Goal: Entertainment & Leisure: Consume media (video, audio)

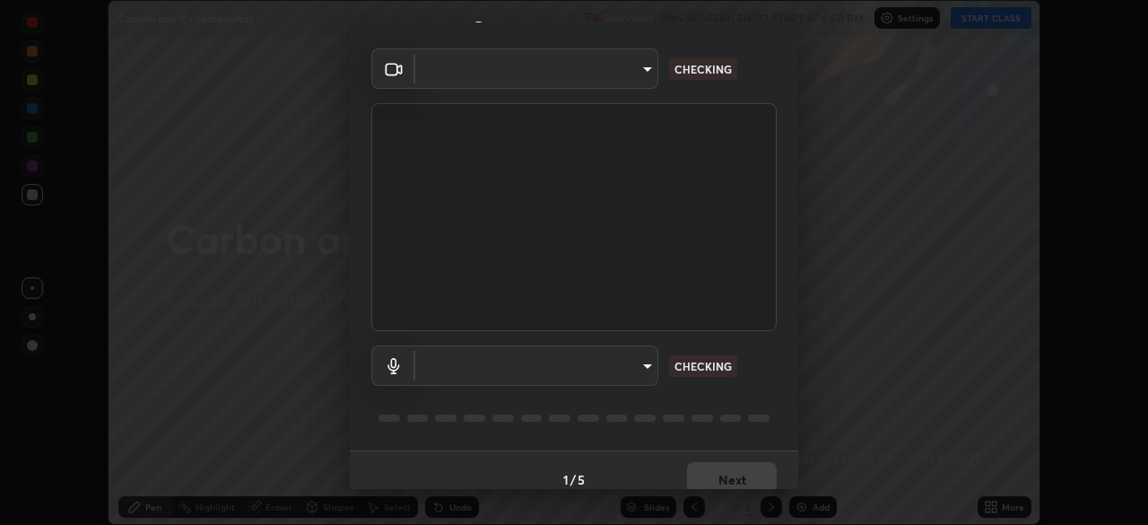
scroll to position [64, 0]
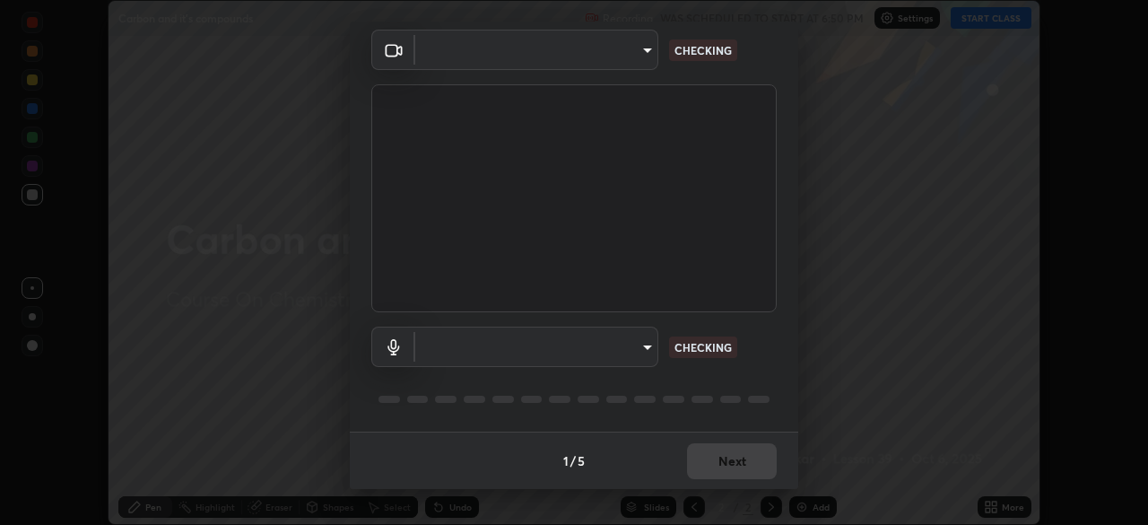
type input "5402053dac797fbd6203b9055fefd71c8703e877445e1219393e3e645ba4b0f2"
type input "default"
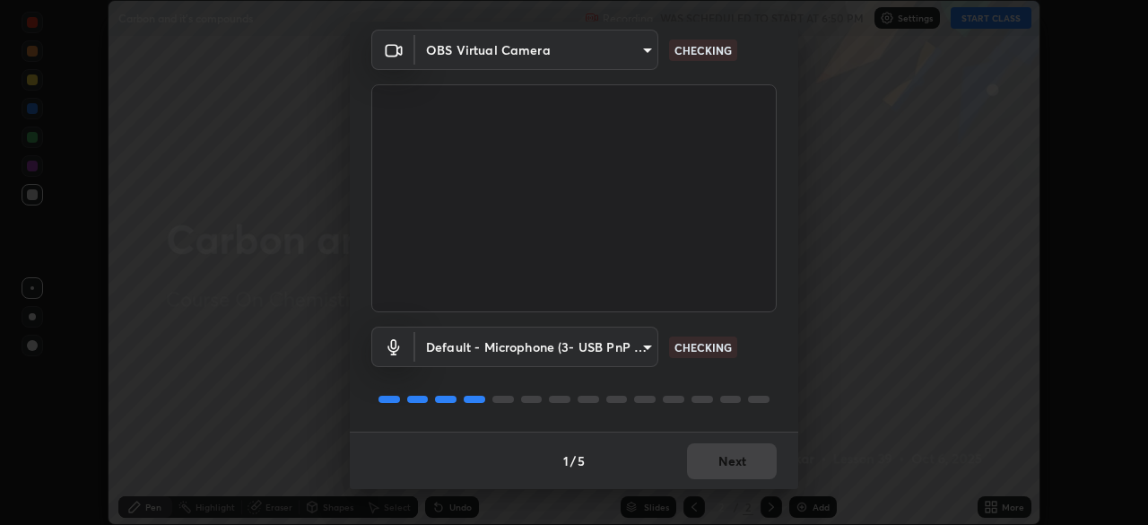
click at [749, 342] on div "Default - Microphone (3- USB PnP Sound Device) (08bb:2902) default CHECKING" at bounding box center [573, 346] width 405 height 40
click at [752, 346] on div "Default - Microphone (3- USB PnP Sound Device) (08bb:2902) default CHECKING" at bounding box center [573, 346] width 405 height 40
click at [754, 352] on div "Default - Microphone (3- USB PnP Sound Device) (08bb:2902) default CHECKING" at bounding box center [573, 346] width 405 height 40
click at [761, 352] on div "Default - Microphone (3- USB PnP Sound Device) (08bb:2902) default CHECKING" at bounding box center [573, 346] width 405 height 40
click at [764, 349] on div "Default - Microphone (3- USB PnP Sound Device) (08bb:2902) default CHECKING" at bounding box center [573, 346] width 405 height 40
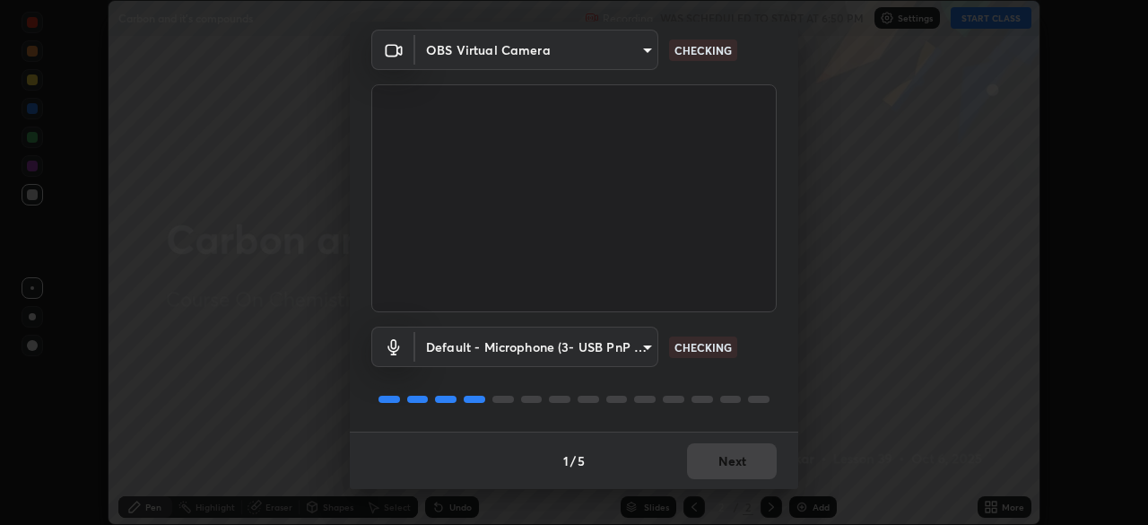
click at [769, 357] on div "Default - Microphone (3- USB PnP Sound Device) (08bb:2902) default CHECKING" at bounding box center [573, 346] width 405 height 40
click at [769, 360] on div "Default - Microphone (3- USB PnP Sound Device) (08bb:2902) default CHECKING" at bounding box center [573, 346] width 405 height 40
click at [767, 358] on div "Default - Microphone (3- USB PnP Sound Device) (08bb:2902) default CHECKING" at bounding box center [573, 346] width 405 height 40
click at [770, 363] on div "Default - Microphone (3- USB PnP Sound Device) (08bb:2902) default CHECKING" at bounding box center [573, 346] width 405 height 40
click at [768, 368] on div "Default - Microphone (3- USB PnP Sound Device) (08bb:2902) default CHECKING" at bounding box center [573, 371] width 405 height 119
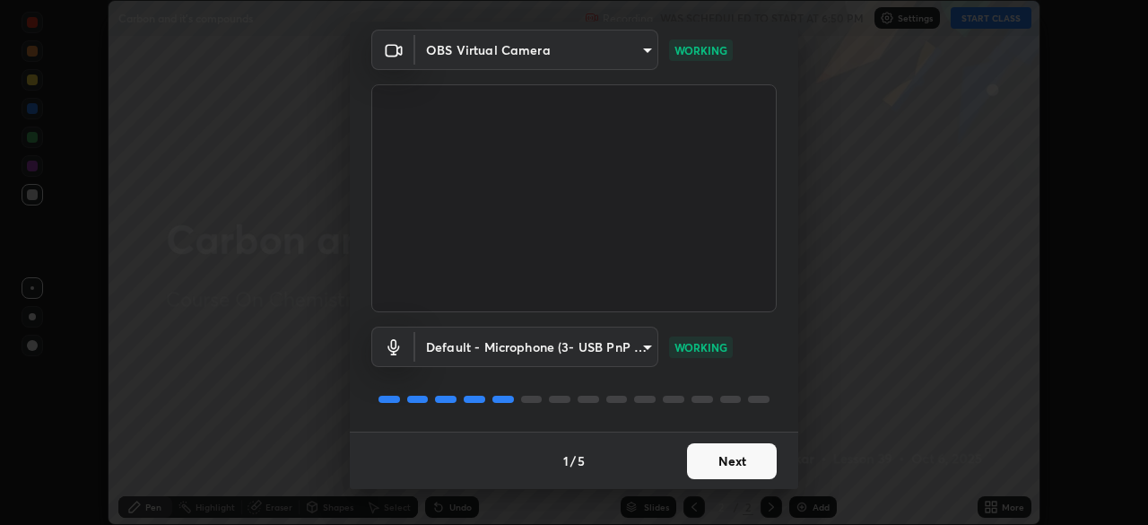
click at [734, 451] on button "Next" at bounding box center [732, 461] width 90 height 36
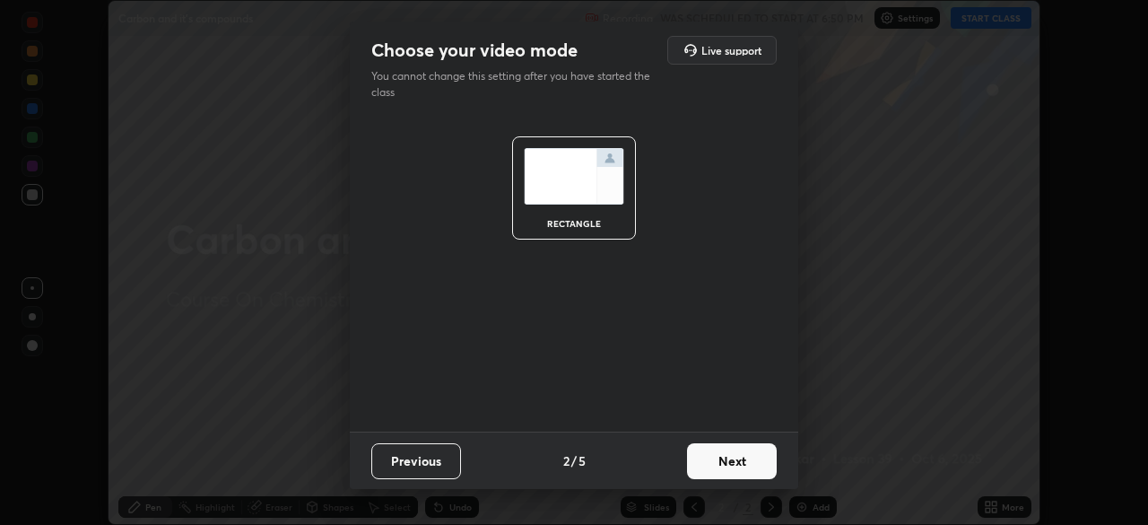
scroll to position [0, 0]
click at [738, 455] on button "Next" at bounding box center [732, 461] width 90 height 36
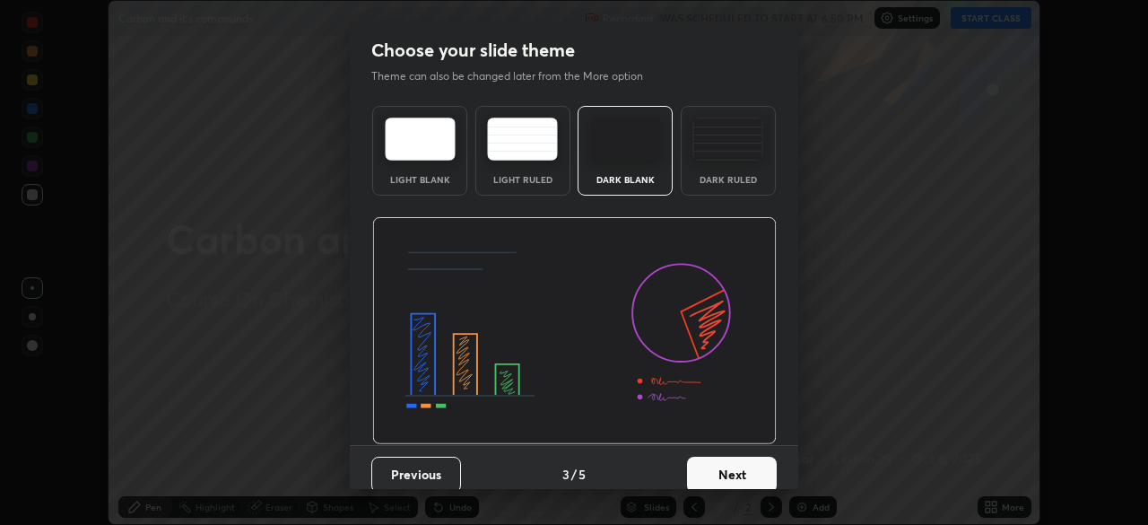
click at [748, 461] on button "Next" at bounding box center [732, 475] width 90 height 36
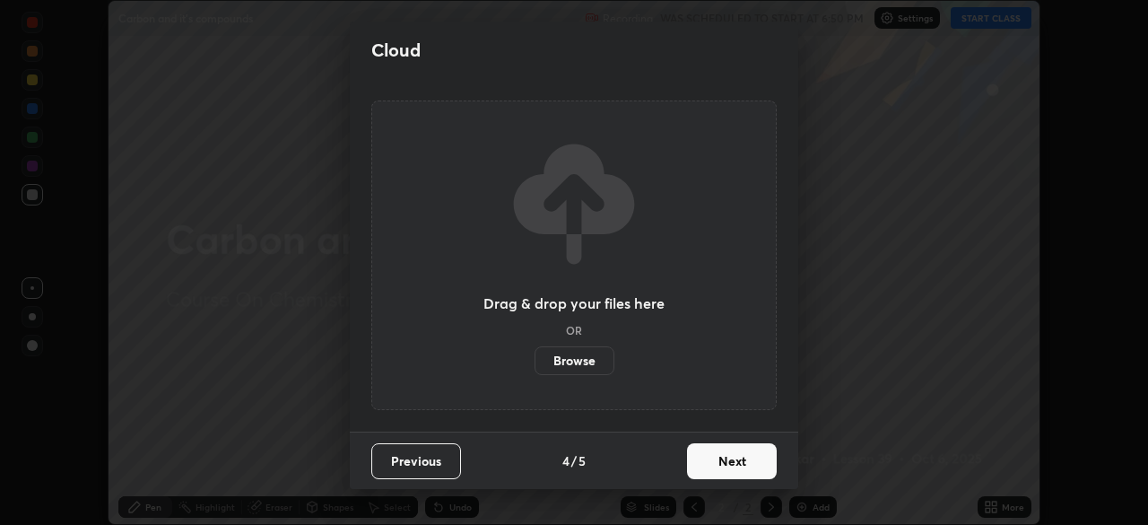
click at [750, 460] on button "Next" at bounding box center [732, 461] width 90 height 36
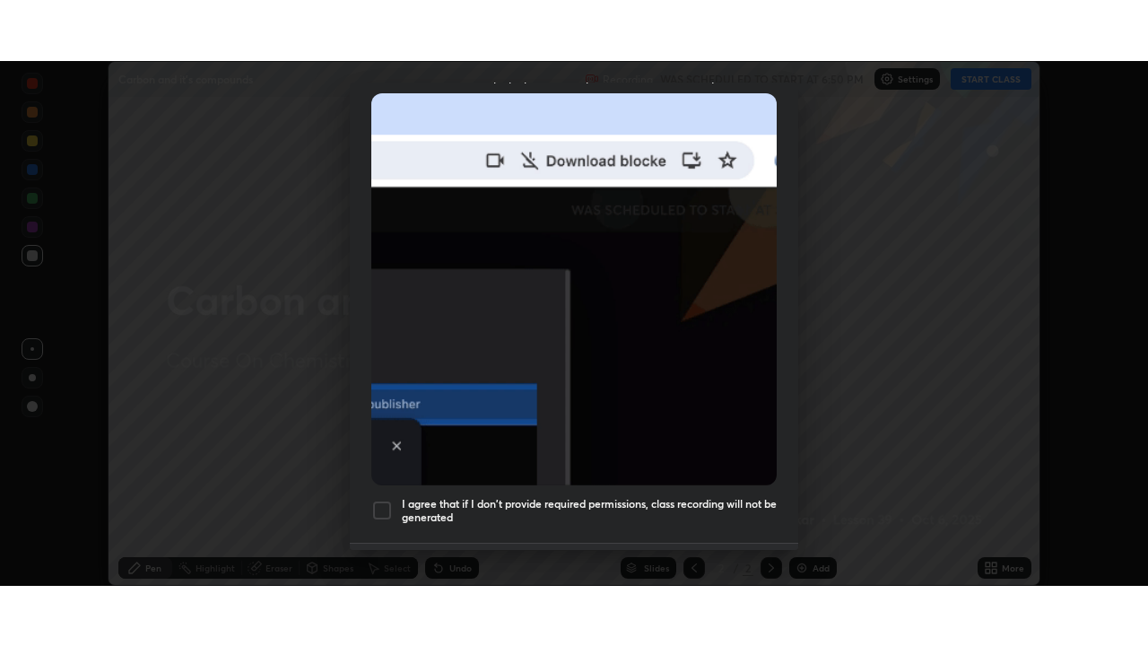
scroll to position [430, 0]
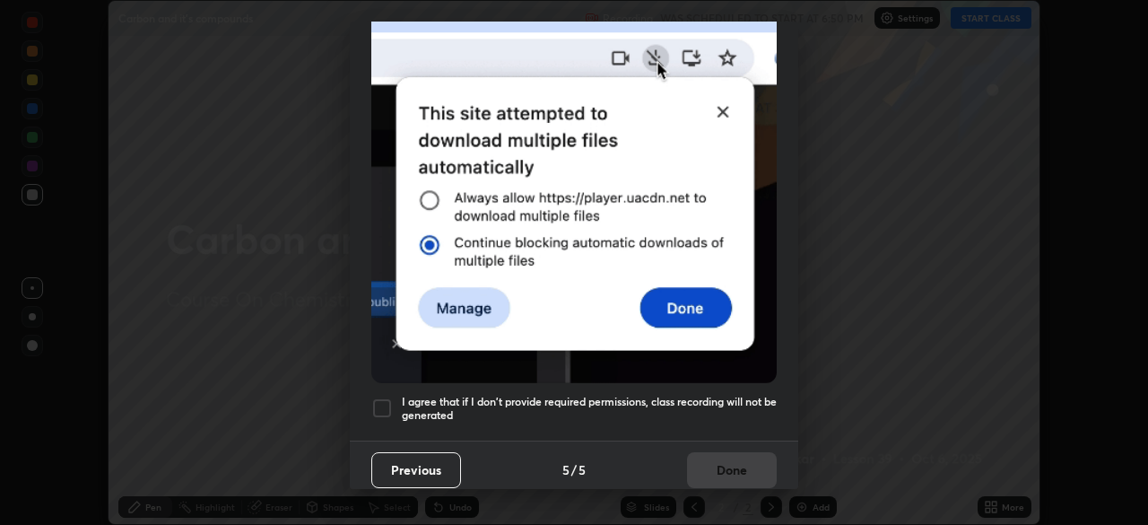
click at [736, 395] on h5 "I agree that if I don't provide required permissions, class recording will not …" at bounding box center [589, 409] width 375 height 28
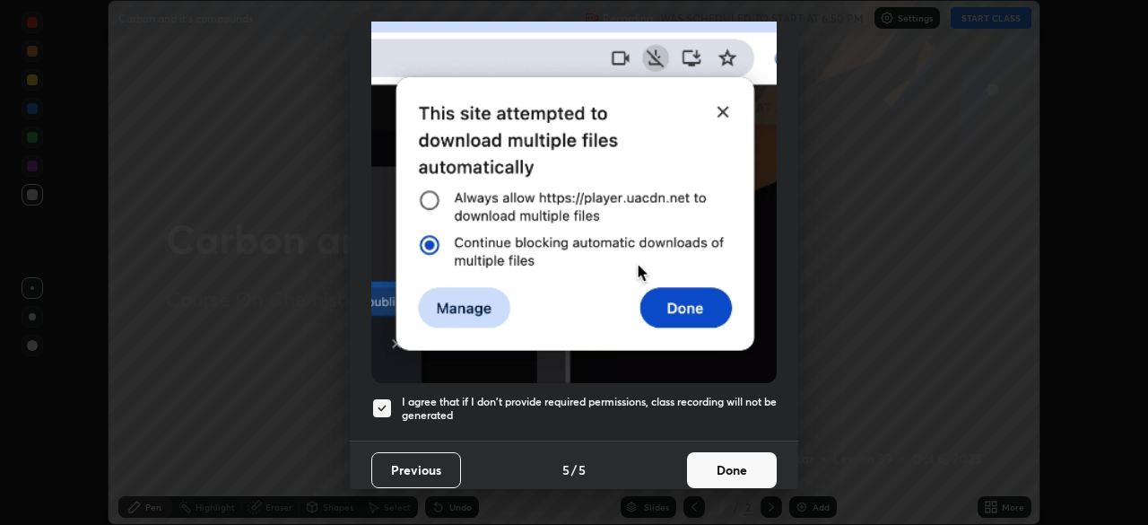
click at [738, 456] on button "Done" at bounding box center [732, 470] width 90 height 36
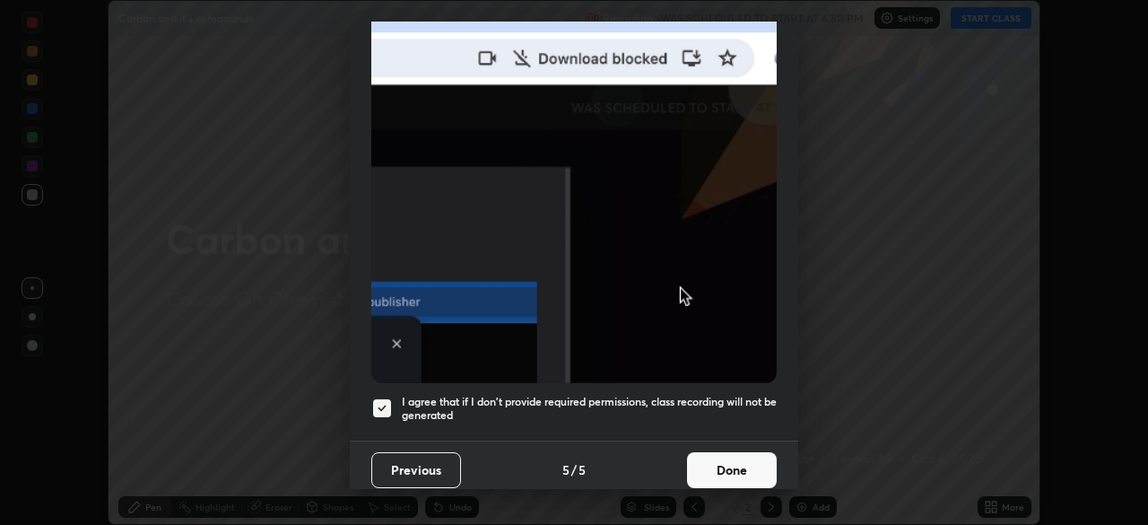
click at [742, 383] on img at bounding box center [573, 187] width 405 height 392
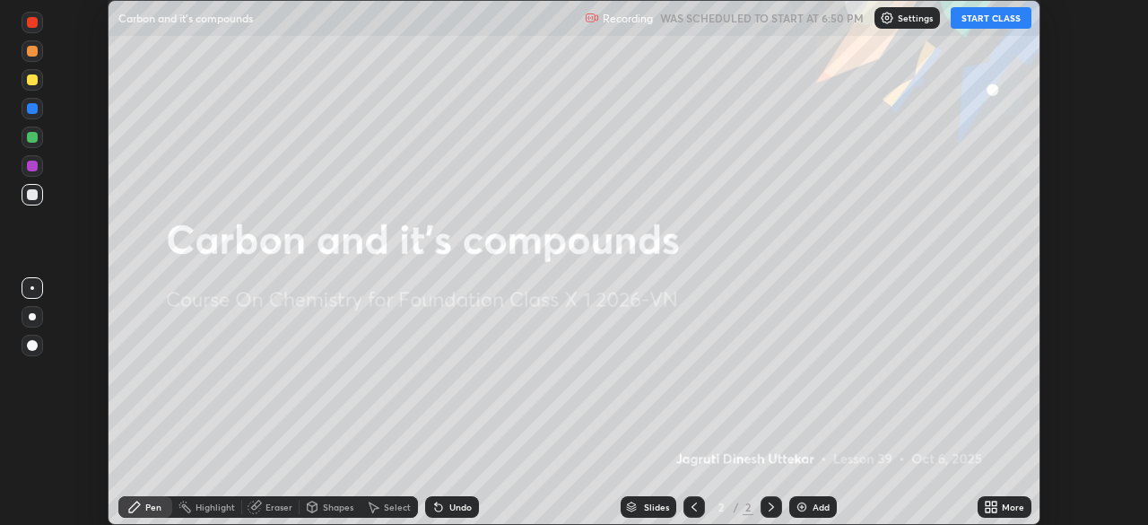
click at [981, 19] on button "START CLASS" at bounding box center [991, 18] width 81 height 22
click at [994, 503] on icon at bounding box center [994, 503] width 4 height 4
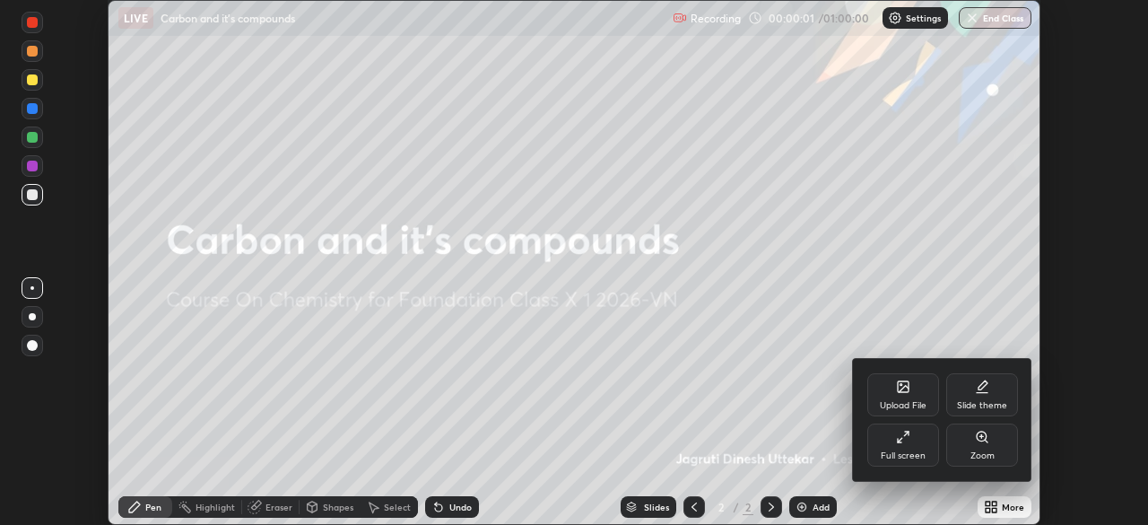
click at [886, 437] on div "Full screen" at bounding box center [903, 444] width 72 height 43
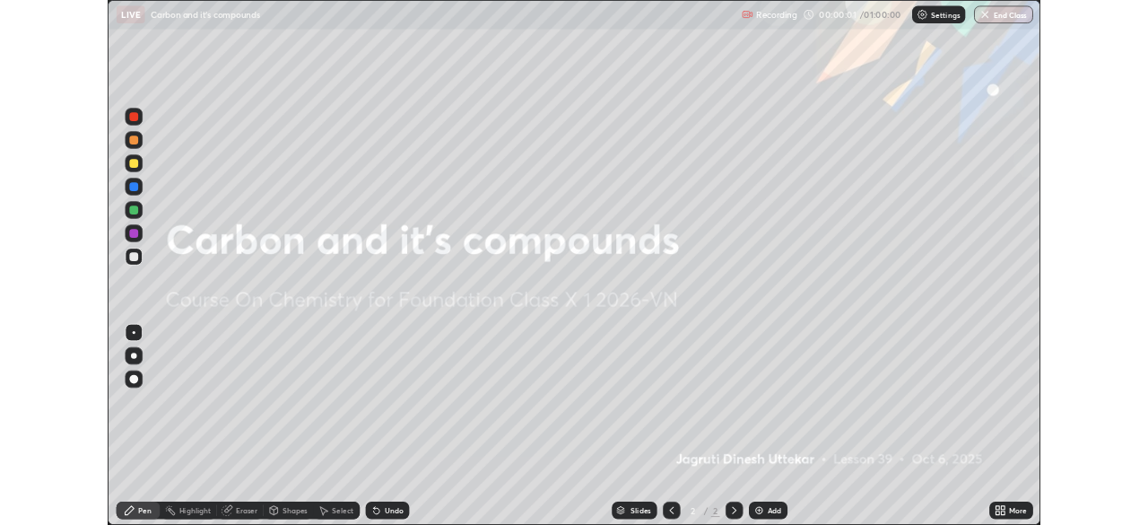
scroll to position [646, 1148]
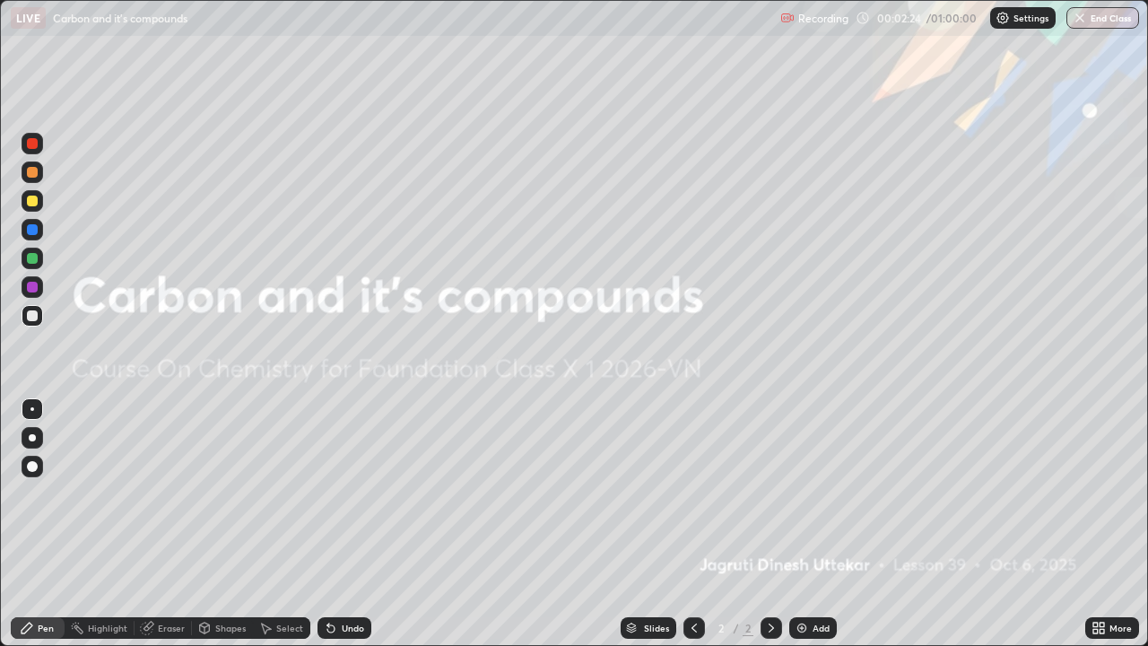
click at [792, 524] on div "Add" at bounding box center [813, 628] width 48 height 22
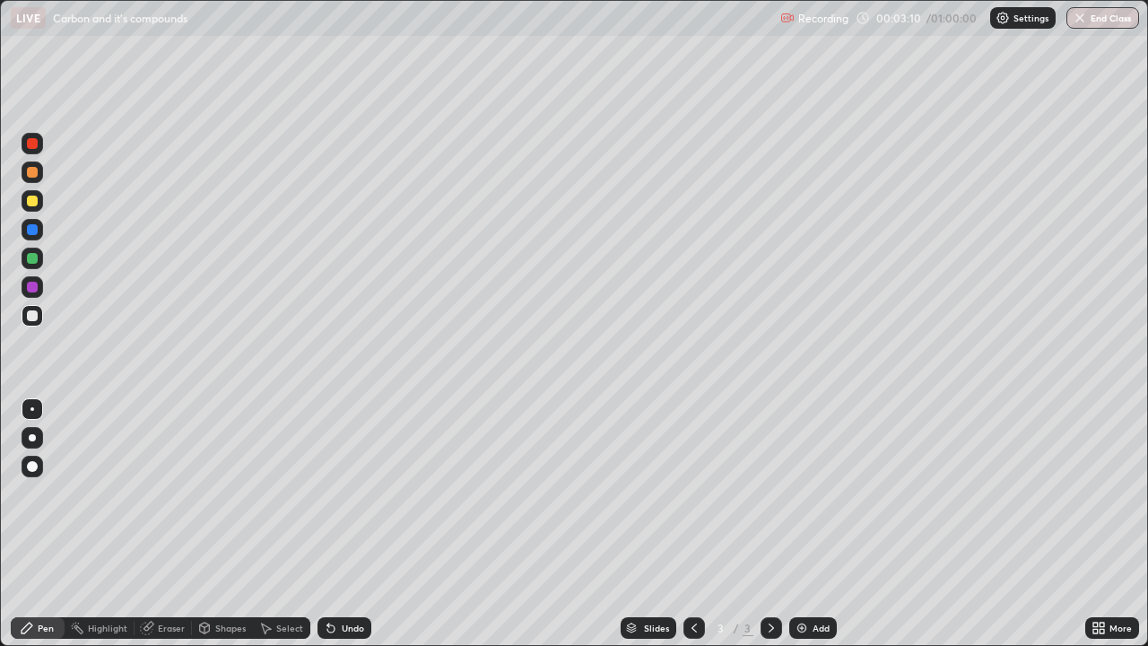
click at [345, 524] on div "Undo" at bounding box center [353, 627] width 22 height 9
click at [349, 524] on div "Undo" at bounding box center [353, 627] width 22 height 9
click at [342, 524] on div "Undo" at bounding box center [353, 627] width 22 height 9
click at [328, 524] on icon at bounding box center [330, 628] width 7 height 7
click at [327, 524] on icon at bounding box center [328, 624] width 2 height 2
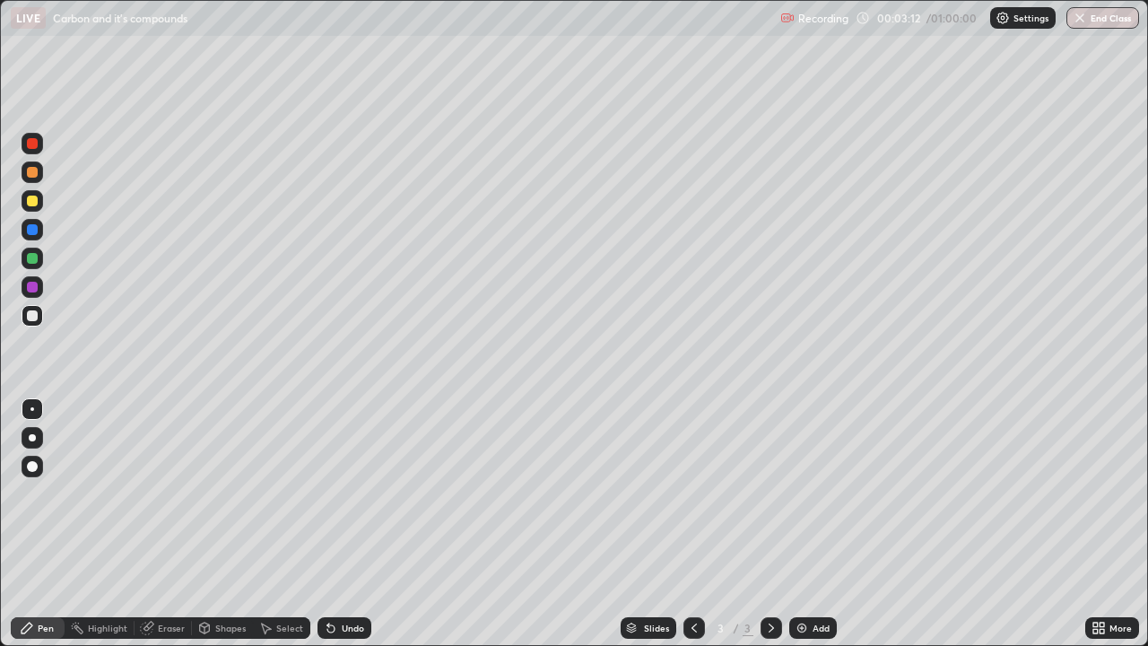
click at [327, 524] on icon at bounding box center [328, 624] width 2 height 2
click at [336, 524] on div "Undo" at bounding box center [345, 628] width 54 height 22
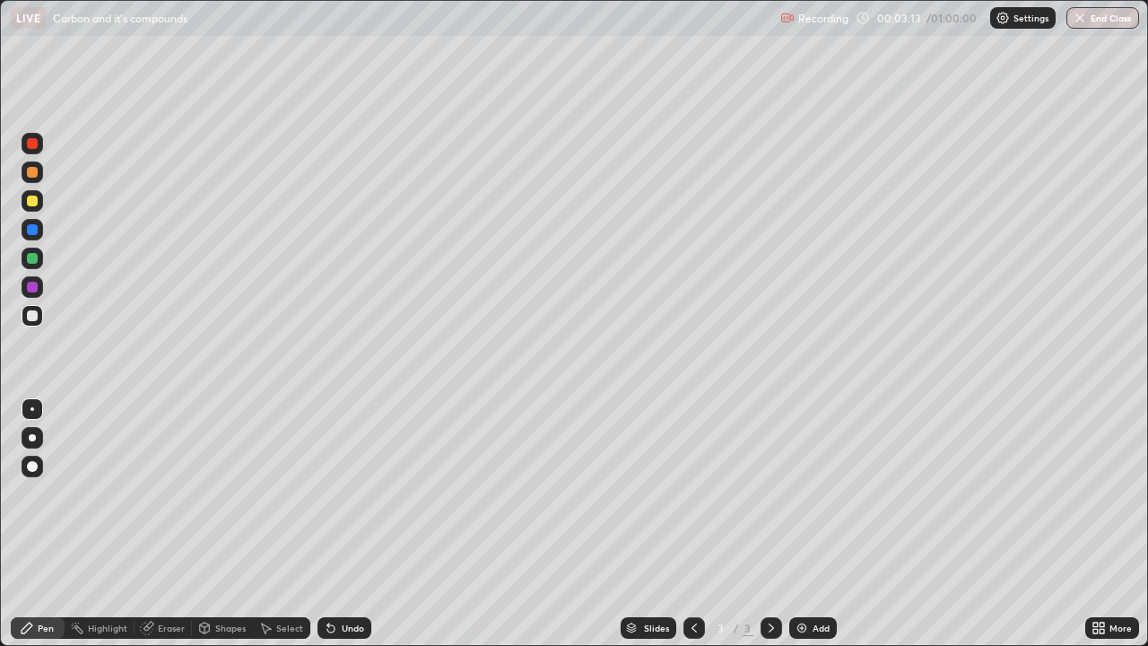
click at [343, 524] on div "Undo" at bounding box center [345, 628] width 54 height 22
click at [345, 524] on div "Undo" at bounding box center [345, 628] width 54 height 22
click at [345, 524] on div "Undo" at bounding box center [340, 628] width 61 height 36
click at [343, 524] on div "Undo" at bounding box center [340, 628] width 61 height 36
click at [340, 524] on div "Undo" at bounding box center [345, 628] width 54 height 22
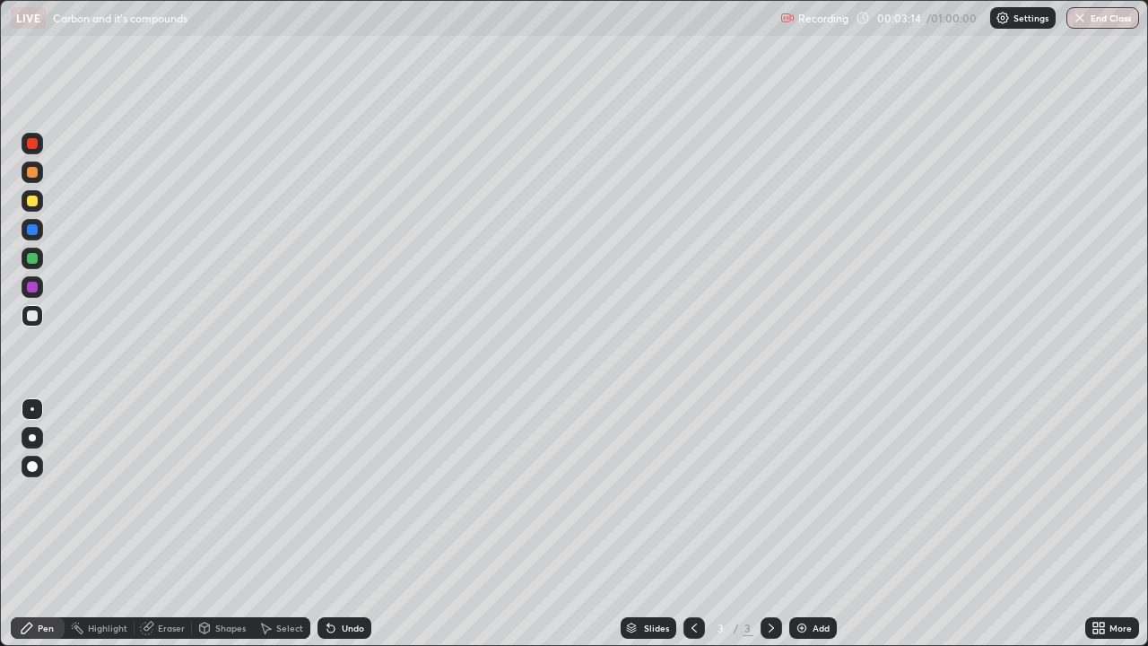
click at [340, 524] on div "Undo" at bounding box center [345, 628] width 54 height 22
click at [335, 524] on div "Undo" at bounding box center [345, 628] width 54 height 22
click at [334, 524] on div "Undo" at bounding box center [345, 628] width 54 height 22
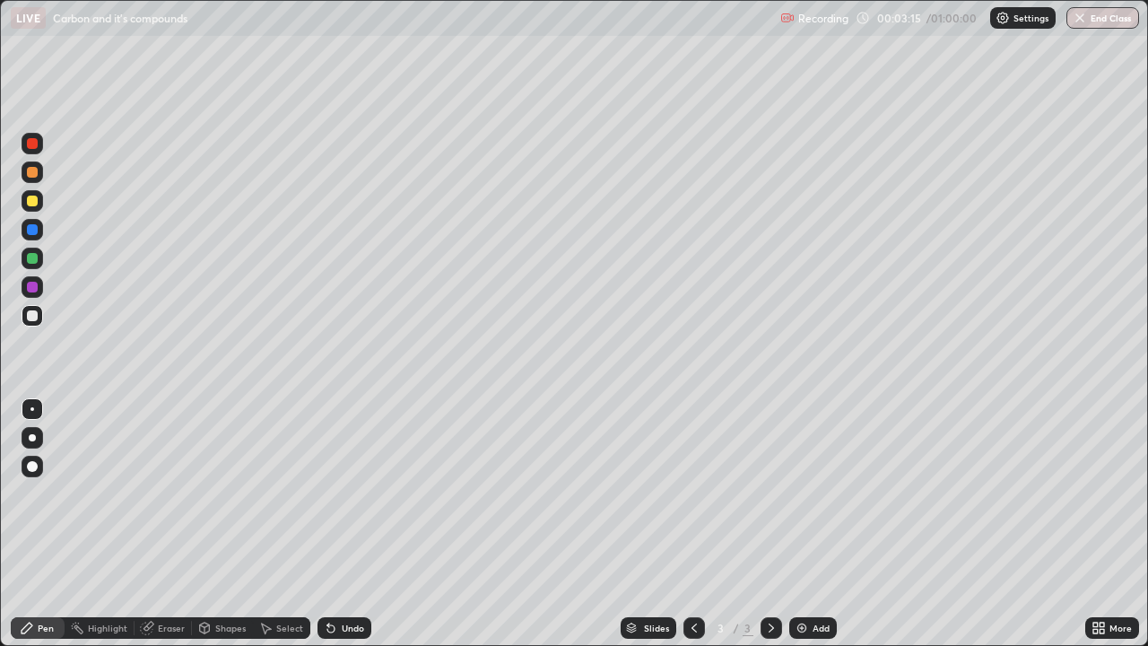
click at [331, 524] on div "Undo" at bounding box center [345, 628] width 54 height 22
click at [330, 524] on div "Undo" at bounding box center [345, 628] width 54 height 22
click at [328, 524] on div "Undo" at bounding box center [345, 628] width 54 height 22
click at [327, 524] on div "Undo" at bounding box center [340, 628] width 61 height 36
click at [324, 524] on div "Undo" at bounding box center [345, 628] width 54 height 22
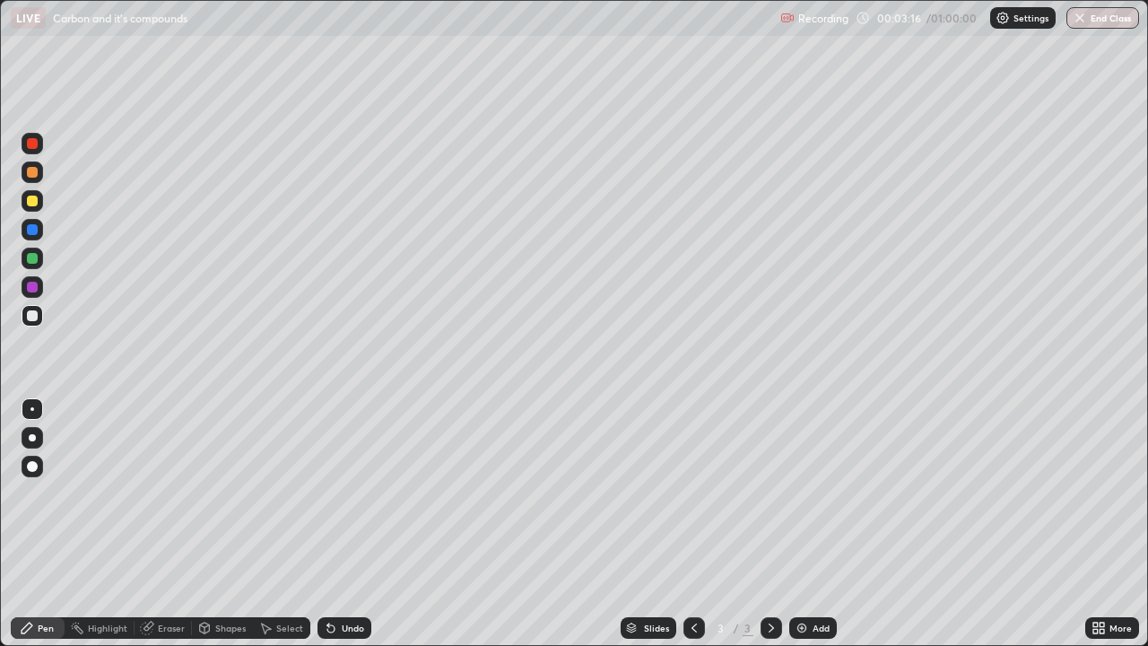
click at [328, 524] on div "Undo" at bounding box center [345, 628] width 54 height 22
click at [329, 524] on div "Undo" at bounding box center [340, 628] width 61 height 36
click at [333, 524] on div "Undo" at bounding box center [340, 628] width 61 height 36
click at [331, 524] on div "Undo" at bounding box center [345, 628] width 54 height 22
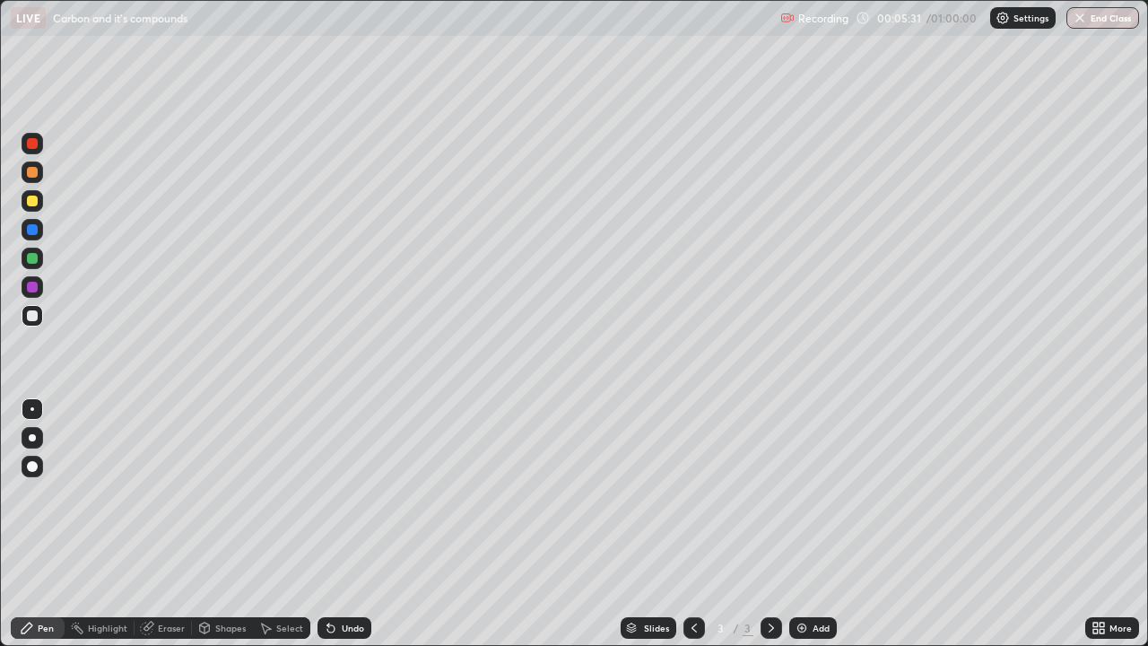
click at [338, 524] on div "Undo" at bounding box center [345, 628] width 54 height 22
click at [335, 524] on div "Undo" at bounding box center [345, 628] width 54 height 22
click at [337, 524] on div "Undo" at bounding box center [345, 628] width 54 height 22
click at [342, 524] on div "Undo" at bounding box center [353, 627] width 22 height 9
click at [344, 524] on div "Undo" at bounding box center [353, 627] width 22 height 9
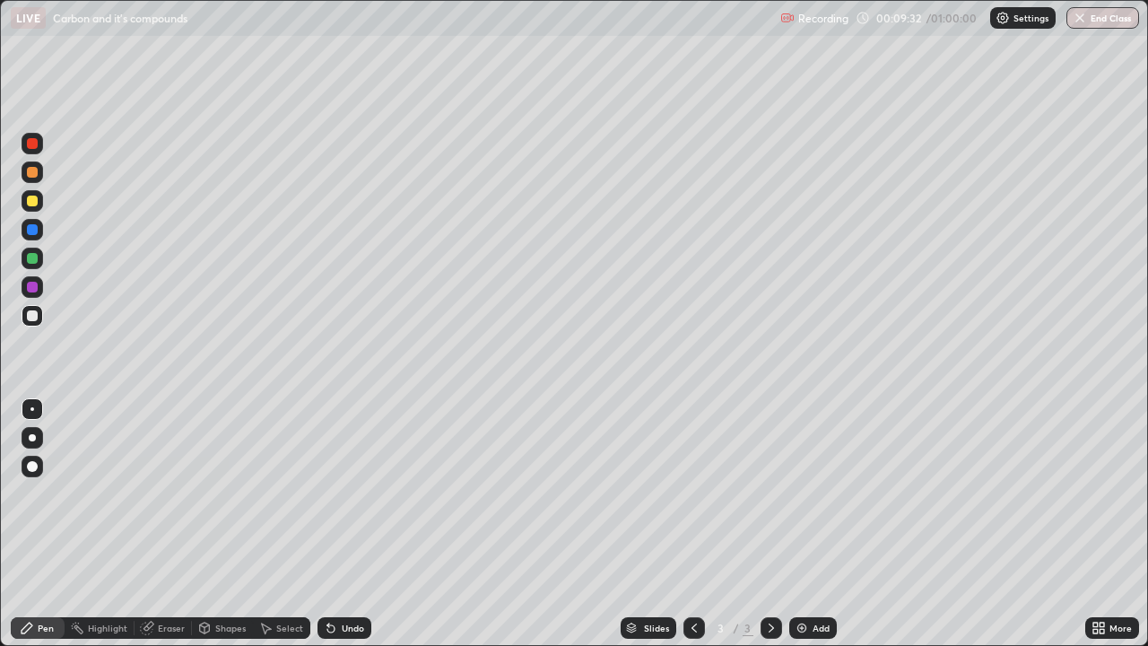
click at [352, 524] on div "Undo" at bounding box center [353, 627] width 22 height 9
click at [359, 524] on div "Undo" at bounding box center [353, 627] width 22 height 9
click at [362, 524] on div "Undo" at bounding box center [345, 628] width 54 height 22
click at [361, 524] on div "Undo" at bounding box center [345, 628] width 54 height 22
click at [343, 524] on div "Undo" at bounding box center [345, 628] width 54 height 22
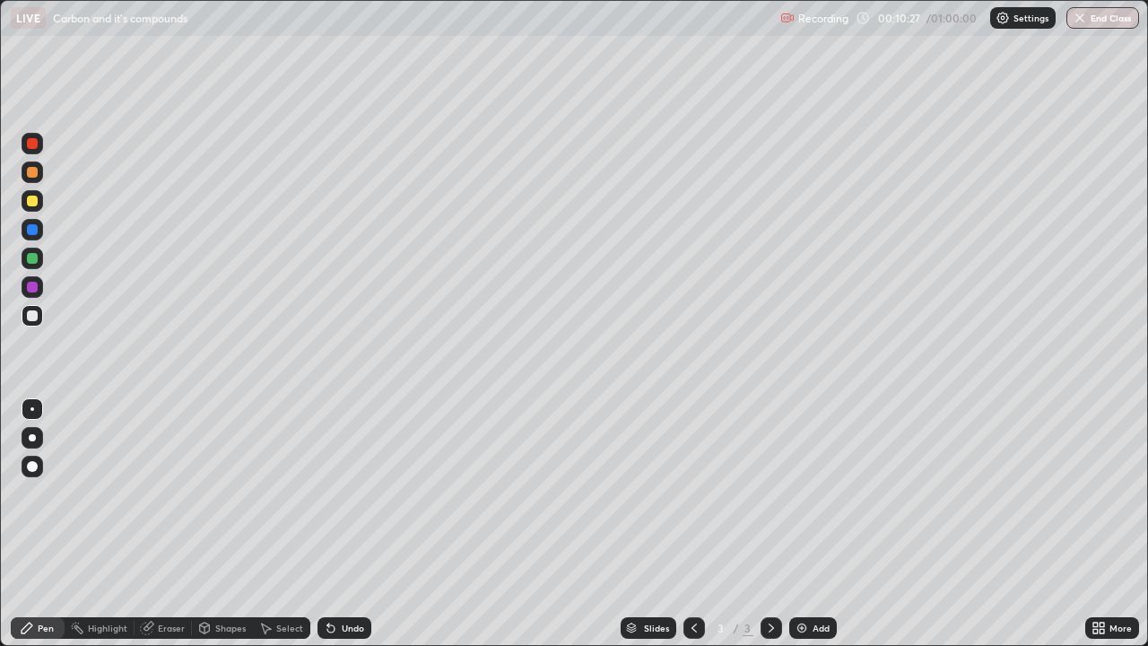
click at [344, 524] on div "Undo" at bounding box center [345, 628] width 54 height 22
click at [341, 524] on div "Undo" at bounding box center [345, 628] width 54 height 22
click at [342, 524] on div "Undo" at bounding box center [345, 628] width 54 height 22
click at [337, 524] on div "Undo" at bounding box center [345, 628] width 54 height 22
click at [349, 524] on div "Undo" at bounding box center [353, 627] width 22 height 9
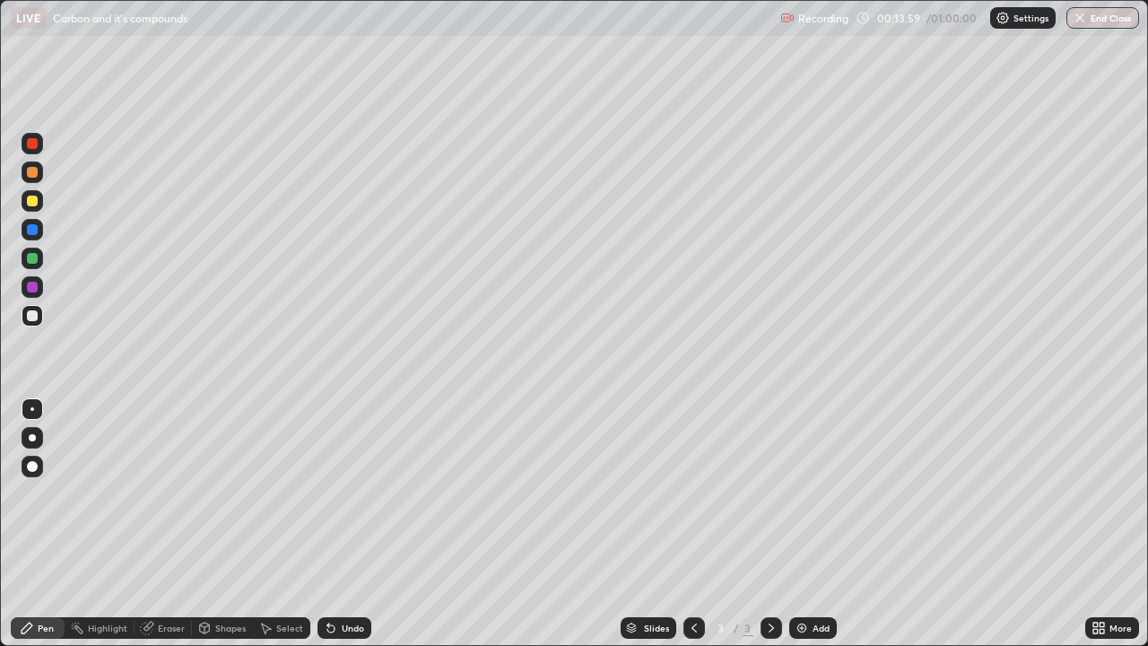
click at [281, 524] on div "Select" at bounding box center [289, 627] width 27 height 9
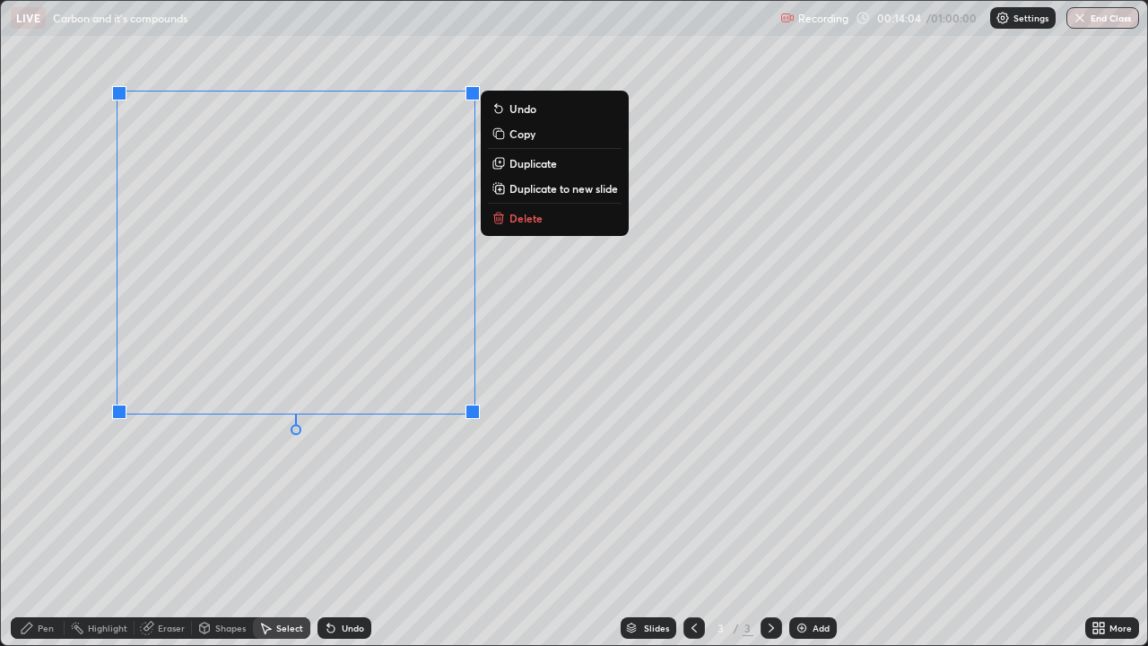
click at [43, 524] on div "Pen" at bounding box center [46, 627] width 16 height 9
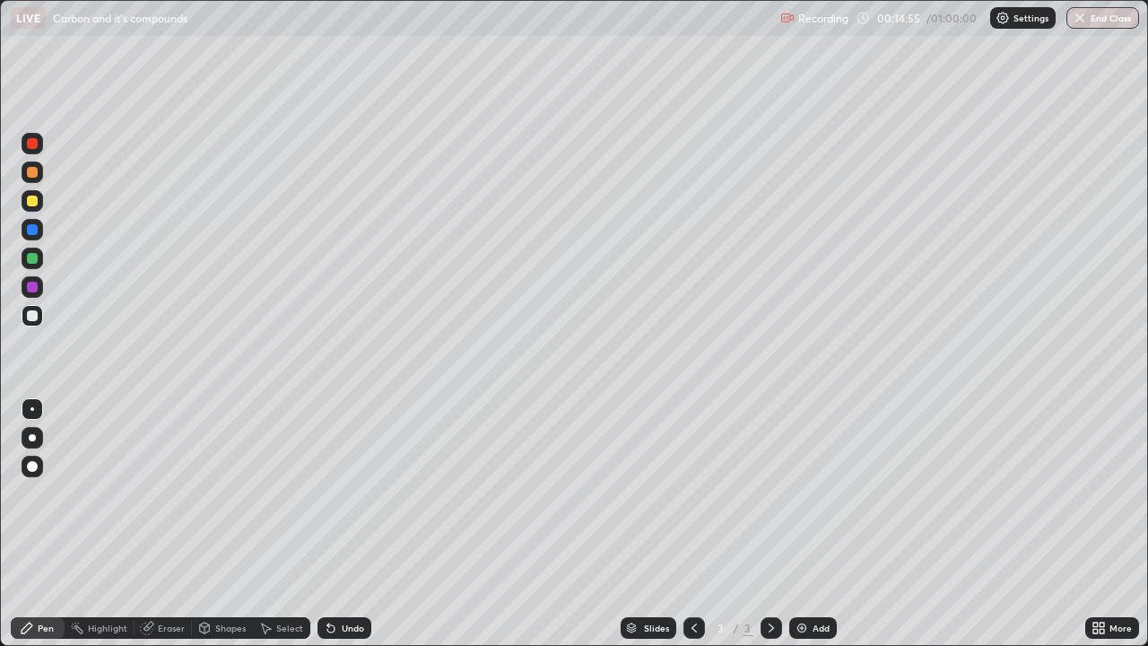
click at [349, 524] on div "Undo" at bounding box center [353, 627] width 22 height 9
click at [796, 524] on img at bounding box center [802, 628] width 14 height 14
click at [343, 524] on div "Undo" at bounding box center [353, 627] width 22 height 9
click at [340, 524] on div "Undo" at bounding box center [345, 628] width 54 height 22
click at [344, 524] on div "Undo" at bounding box center [345, 628] width 54 height 22
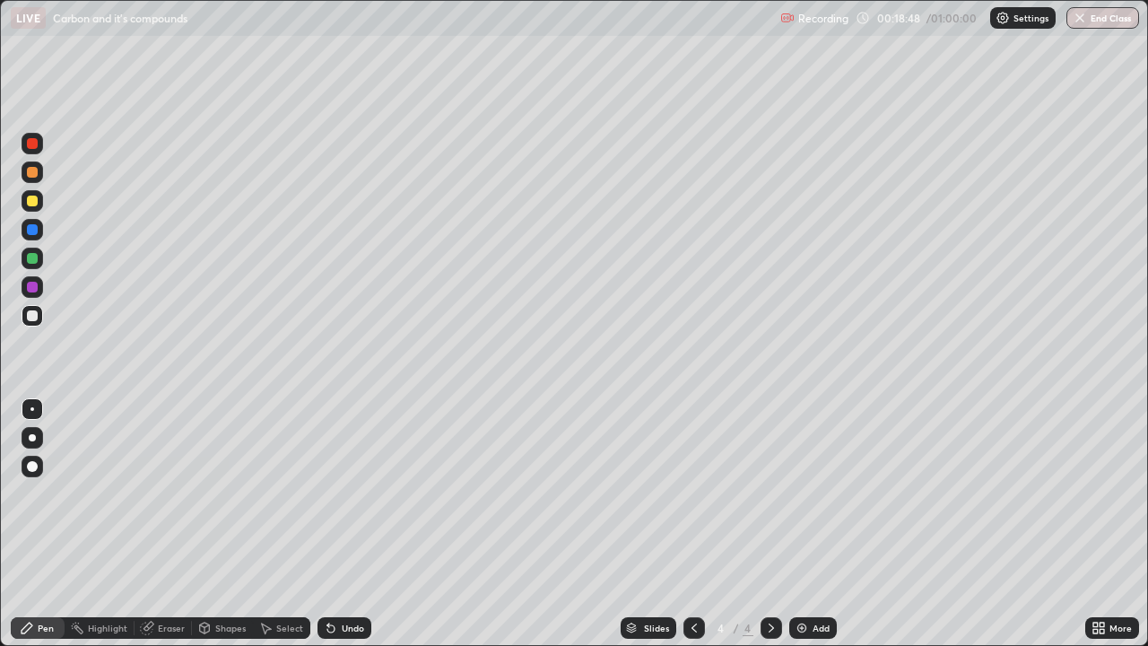
click at [335, 524] on icon at bounding box center [331, 628] width 14 height 14
click at [342, 524] on div "Undo" at bounding box center [353, 627] width 22 height 9
click at [345, 524] on div "Undo" at bounding box center [345, 628] width 54 height 22
click at [331, 524] on icon at bounding box center [330, 628] width 7 height 7
click at [352, 524] on div "Undo" at bounding box center [353, 627] width 22 height 9
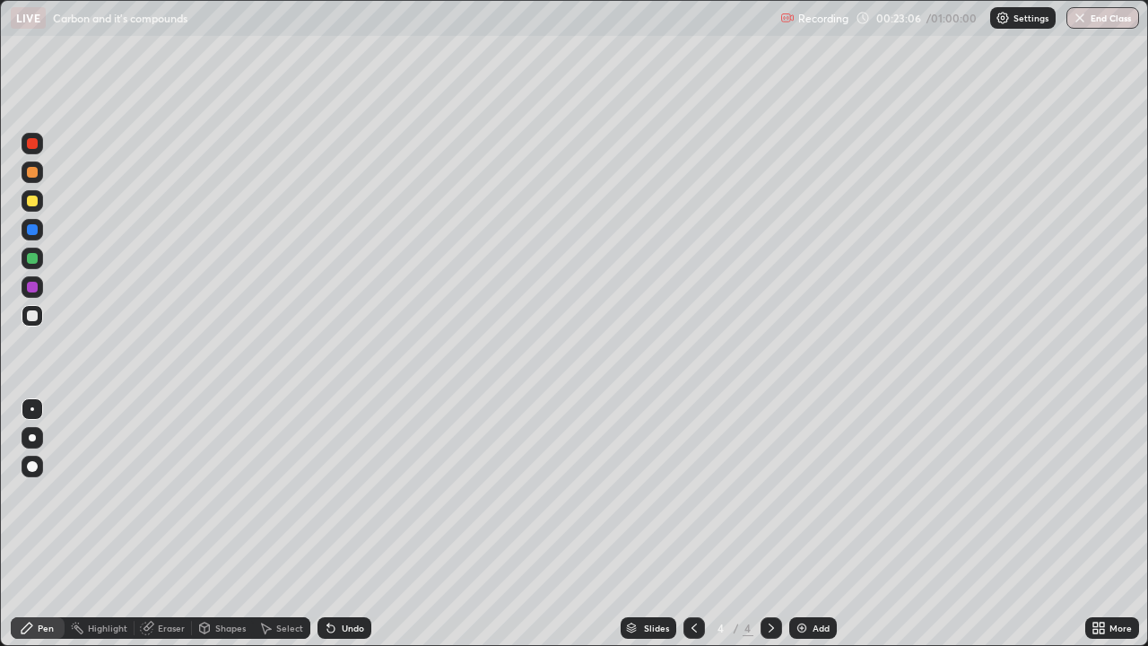
click at [352, 524] on div "Undo" at bounding box center [353, 627] width 22 height 9
click at [344, 524] on div "Undo" at bounding box center [345, 628] width 54 height 22
click at [352, 524] on div "Undo" at bounding box center [353, 627] width 22 height 9
click at [805, 524] on img at bounding box center [802, 628] width 14 height 14
click at [34, 209] on div at bounding box center [33, 201] width 22 height 22
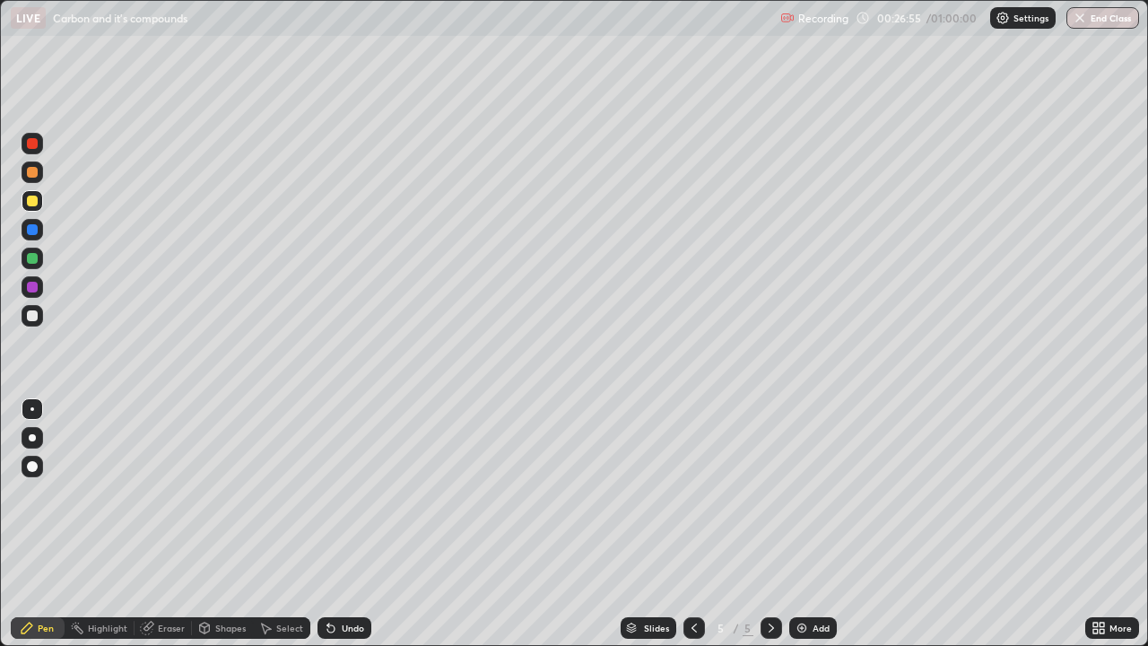
click at [683, 524] on div at bounding box center [694, 628] width 22 height 36
click at [1101, 524] on icon at bounding box center [1102, 624] width 4 height 4
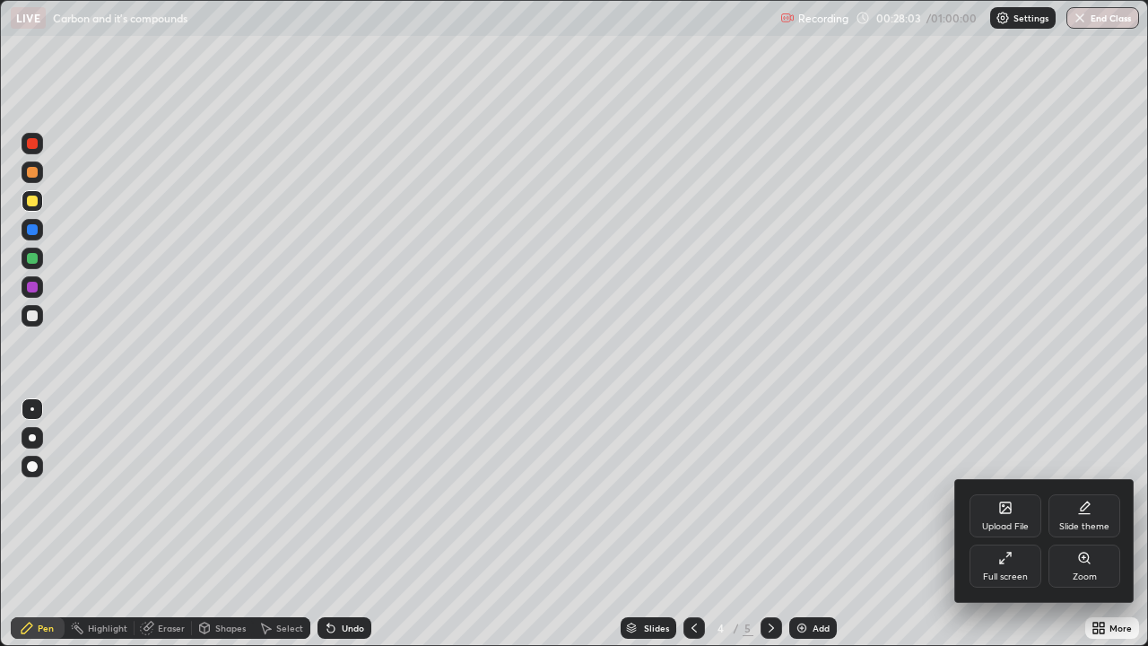
click at [1003, 524] on div "Full screen" at bounding box center [1006, 565] width 72 height 43
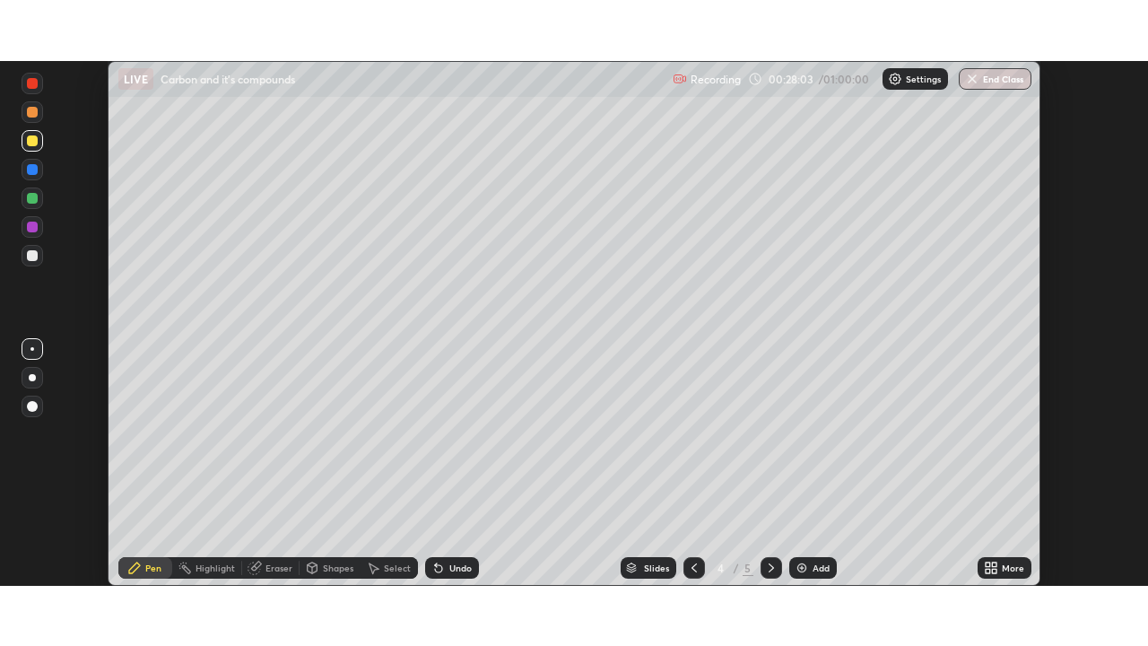
scroll to position [89166, 88543]
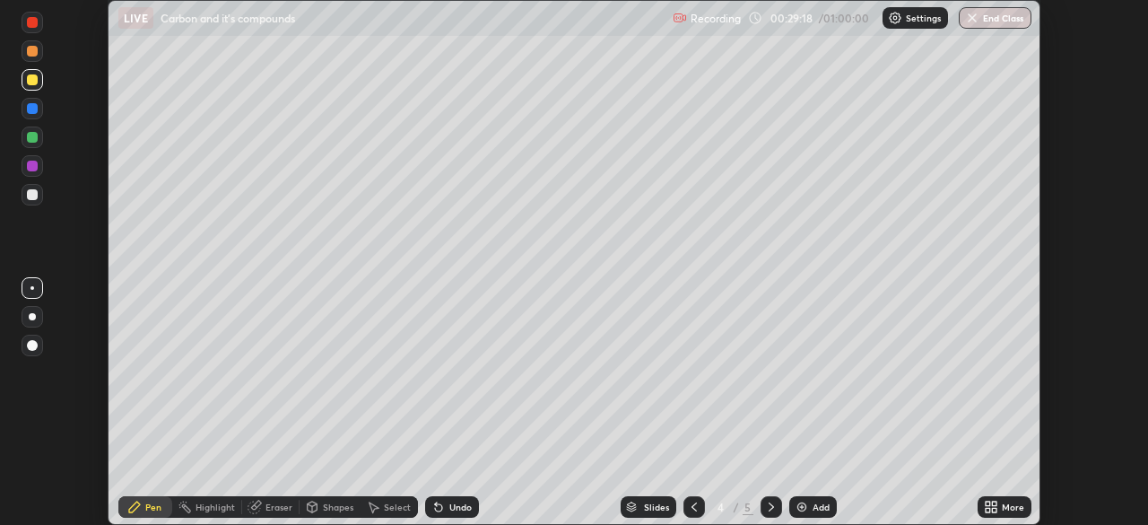
click at [1005, 507] on div "More" at bounding box center [1013, 506] width 22 height 9
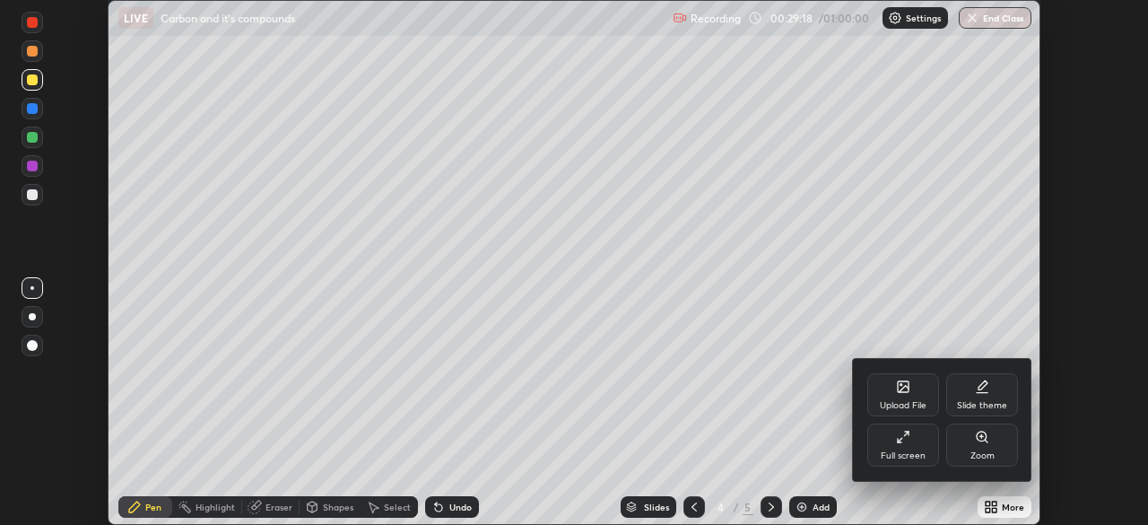
click at [934, 449] on div "Full screen" at bounding box center [903, 444] width 72 height 43
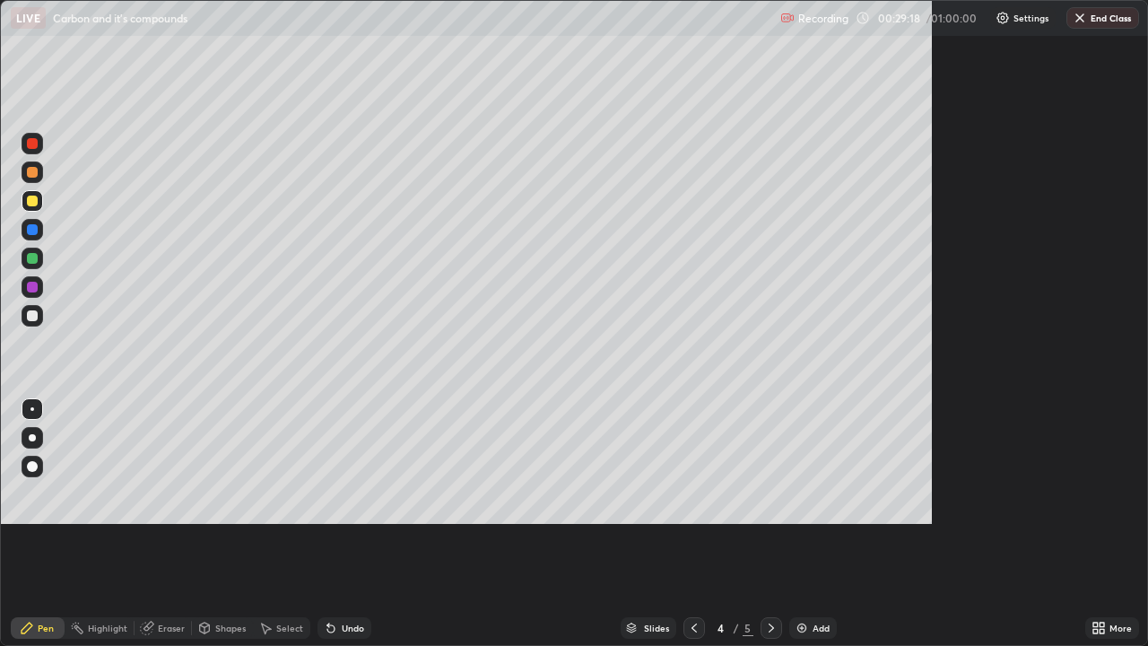
scroll to position [646, 1148]
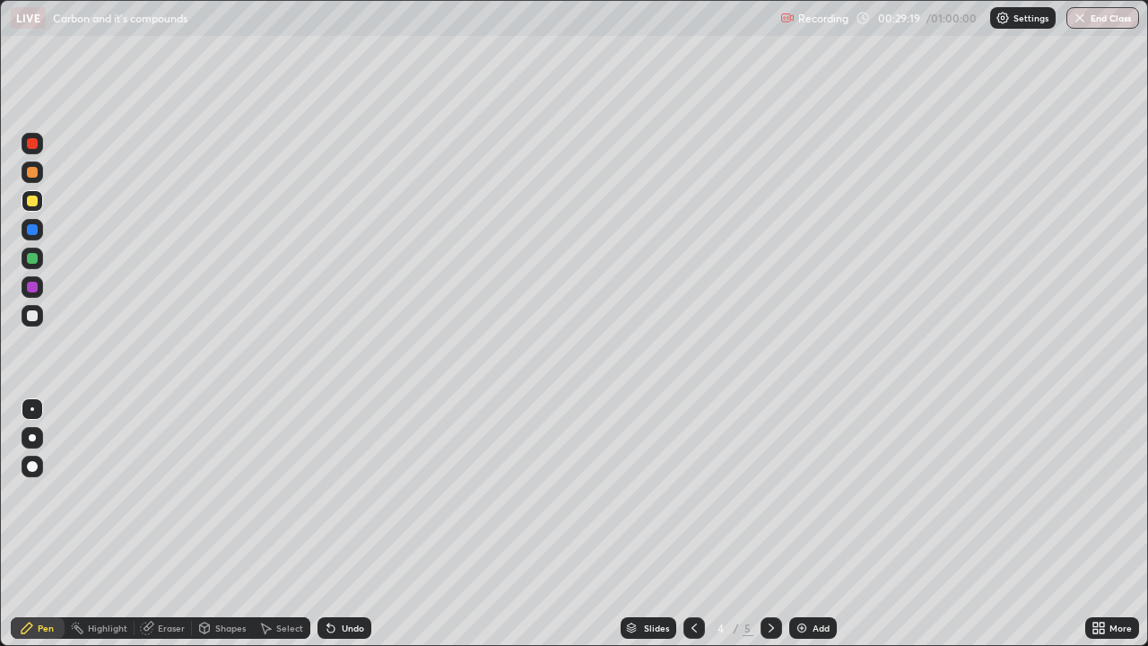
click at [771, 524] on icon at bounding box center [771, 628] width 14 height 14
click at [336, 524] on div "Undo" at bounding box center [345, 628] width 54 height 22
click at [346, 524] on div "Undo" at bounding box center [353, 627] width 22 height 9
click at [335, 524] on div "Undo" at bounding box center [345, 628] width 54 height 22
click at [361, 524] on div "Undo" at bounding box center [345, 628] width 54 height 22
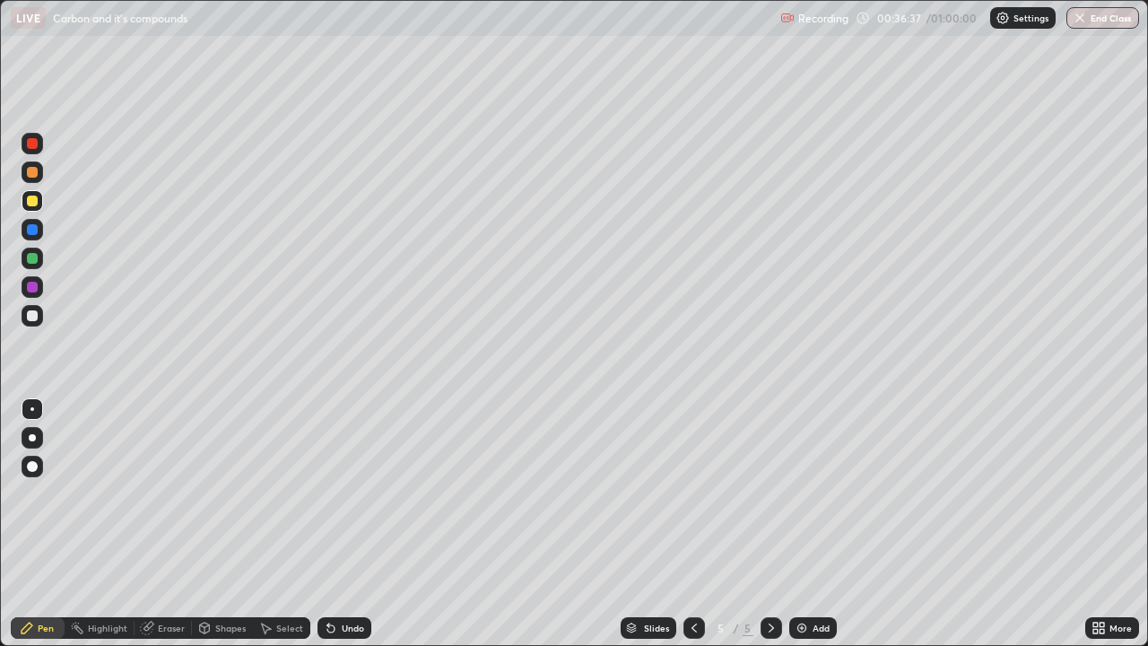
click at [342, 524] on div "Undo" at bounding box center [353, 627] width 22 height 9
click at [329, 524] on icon at bounding box center [330, 628] width 7 height 7
click at [344, 524] on div "Undo" at bounding box center [353, 627] width 22 height 9
click at [348, 524] on div "Undo" at bounding box center [345, 628] width 54 height 22
click at [343, 524] on div "Undo" at bounding box center [353, 627] width 22 height 9
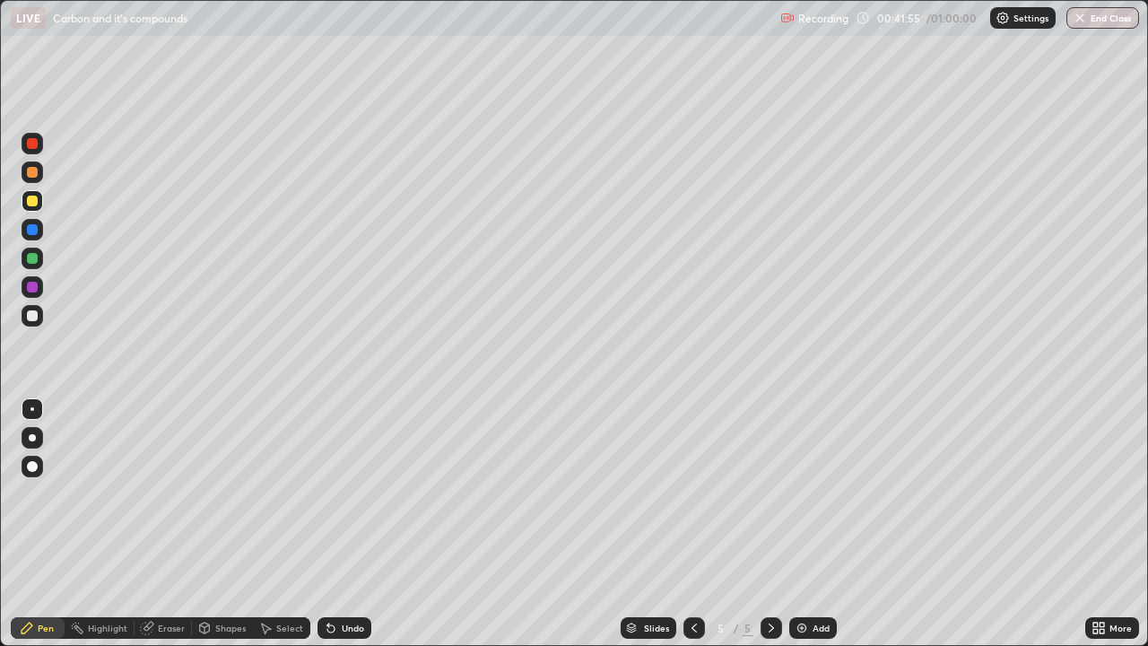
click at [165, 524] on div "Eraser" at bounding box center [171, 627] width 27 height 9
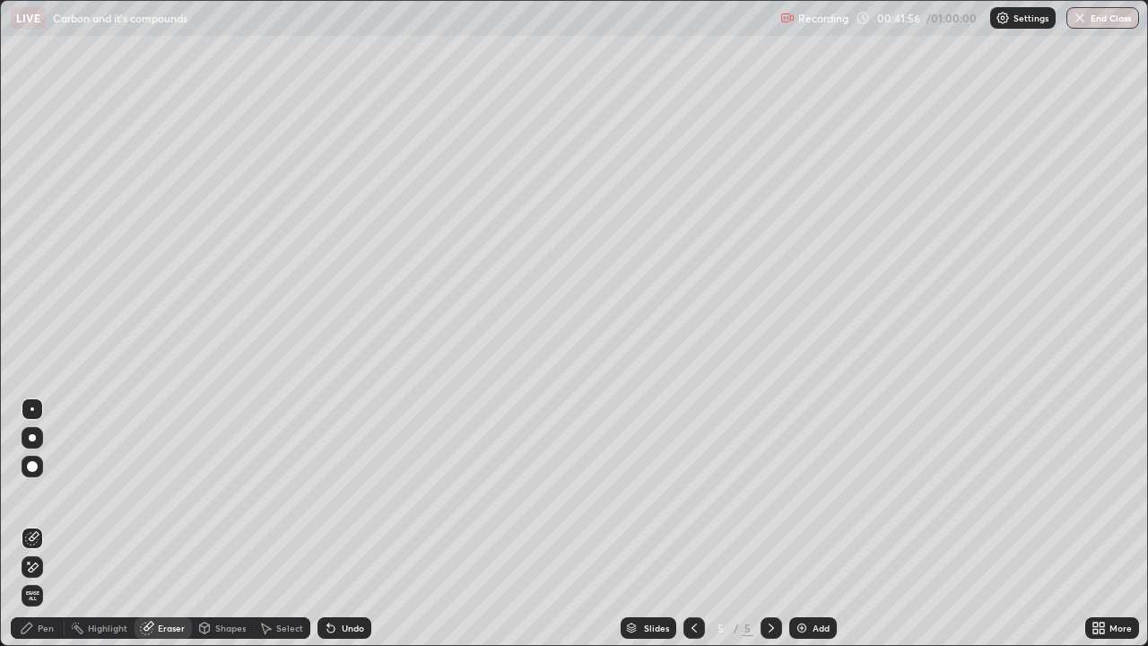
click at [42, 524] on div at bounding box center [33, 566] width 22 height 29
click at [48, 524] on div "Pen" at bounding box center [46, 627] width 16 height 9
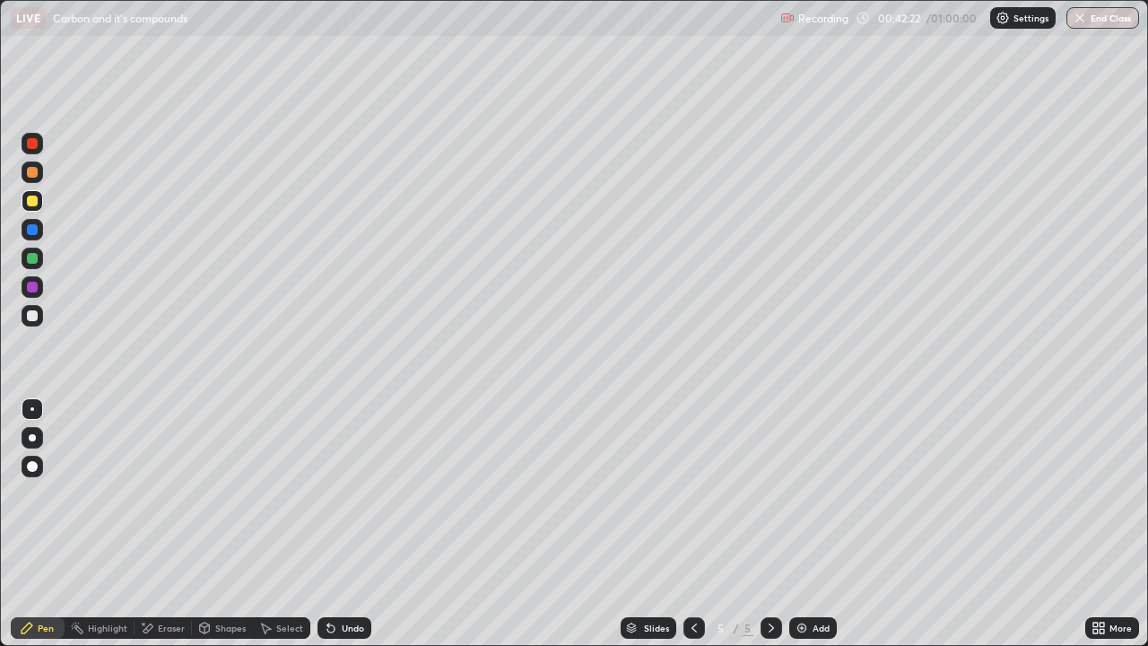
click at [342, 524] on div "Undo" at bounding box center [353, 627] width 22 height 9
click at [350, 524] on div "Undo" at bounding box center [353, 627] width 22 height 9
click at [342, 524] on div "Undo" at bounding box center [353, 627] width 22 height 9
click at [347, 524] on div "Undo" at bounding box center [353, 627] width 22 height 9
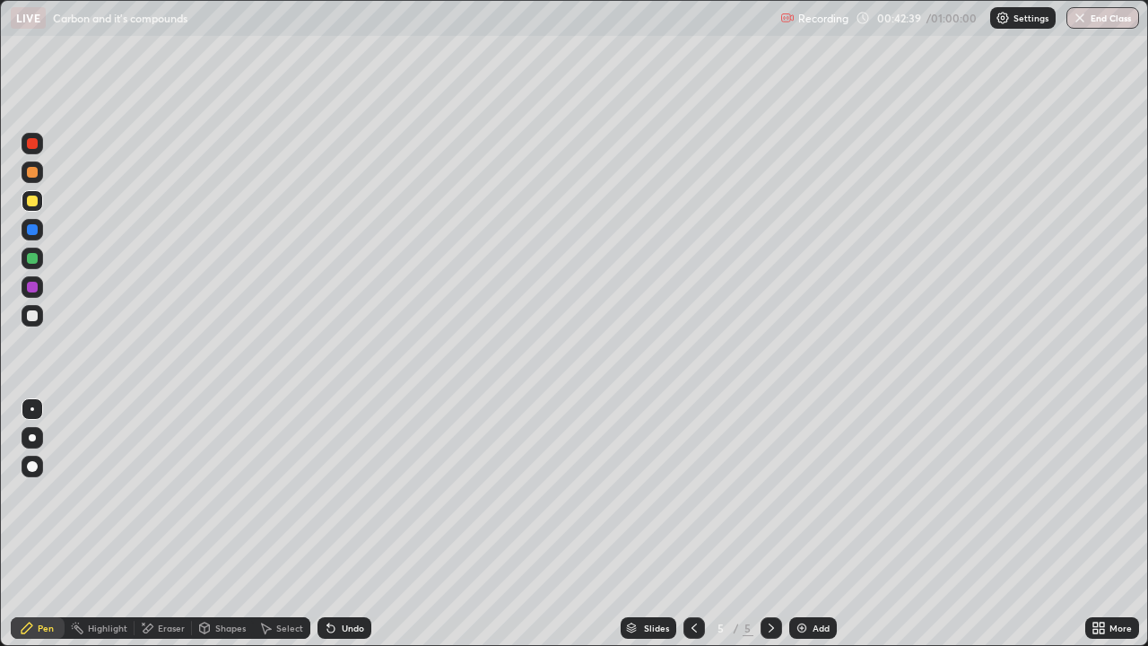
click at [343, 524] on div "Undo" at bounding box center [353, 627] width 22 height 9
click at [344, 524] on div "Undo" at bounding box center [353, 627] width 22 height 9
click at [348, 524] on div "Undo" at bounding box center [353, 627] width 22 height 9
click at [234, 524] on div "Shapes" at bounding box center [230, 627] width 30 height 9
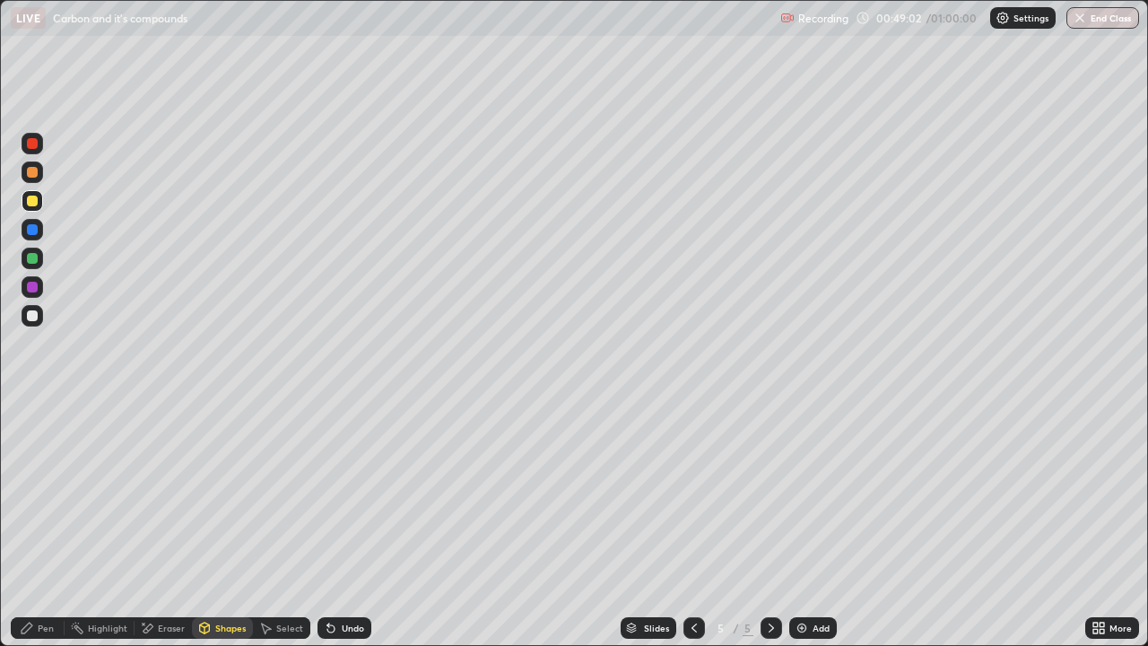
click at [41, 524] on div "Pen" at bounding box center [38, 628] width 54 height 22
click at [164, 524] on div "Eraser" at bounding box center [171, 627] width 27 height 9
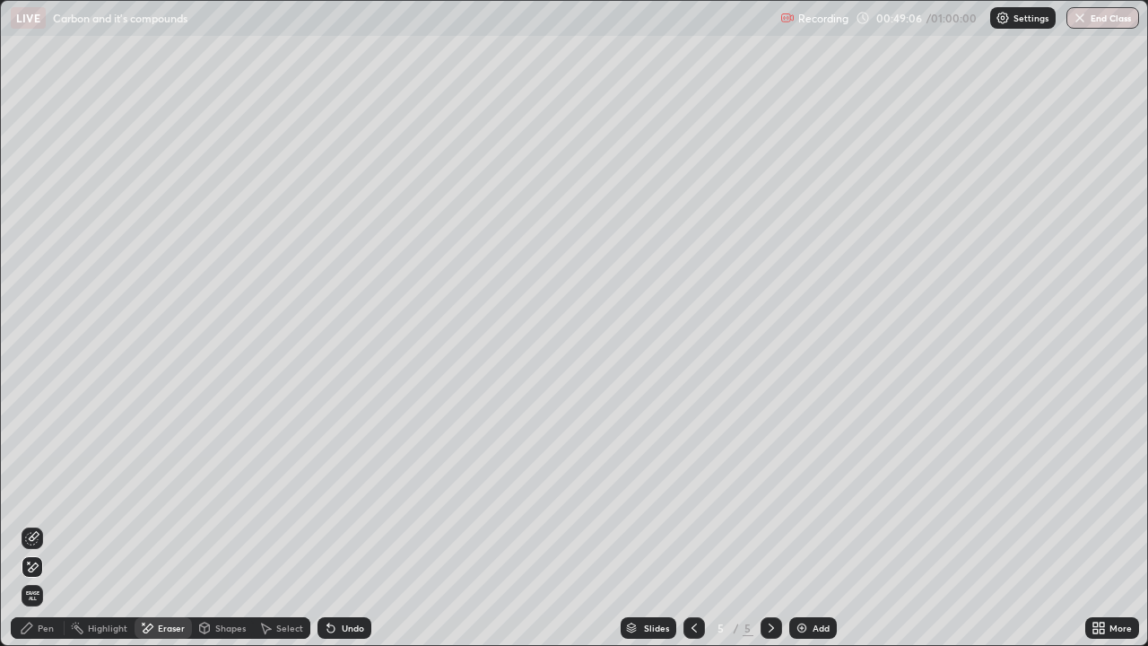
click at [35, 524] on icon at bounding box center [32, 538] width 14 height 14
click at [340, 524] on div "Undo" at bounding box center [345, 628] width 54 height 22
click at [343, 524] on div "Undo" at bounding box center [353, 627] width 22 height 9
click at [801, 524] on img at bounding box center [802, 628] width 14 height 14
click at [536, 524] on div "Slides 6 / 6 Add" at bounding box center [728, 628] width 714 height 36
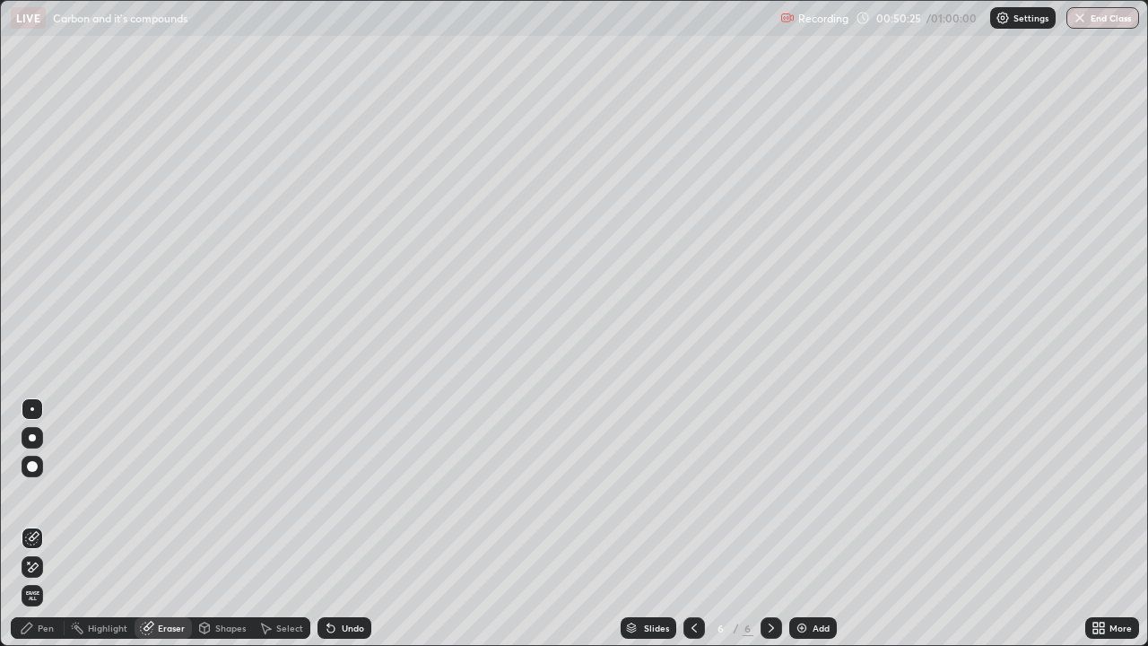
click at [47, 524] on div "Pen" at bounding box center [46, 627] width 16 height 9
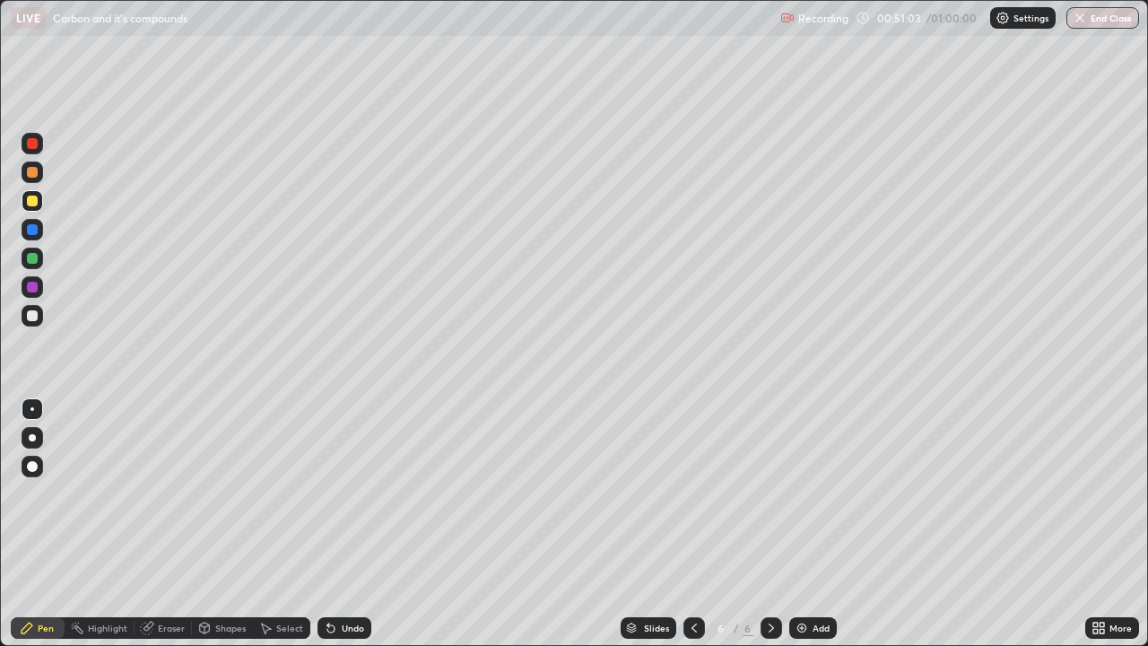
click at [342, 524] on div "Undo" at bounding box center [353, 627] width 22 height 9
click at [337, 524] on div "Undo" at bounding box center [345, 628] width 54 height 22
click at [335, 524] on div "Undo" at bounding box center [345, 628] width 54 height 22
click at [170, 524] on div "Eraser" at bounding box center [163, 628] width 57 height 22
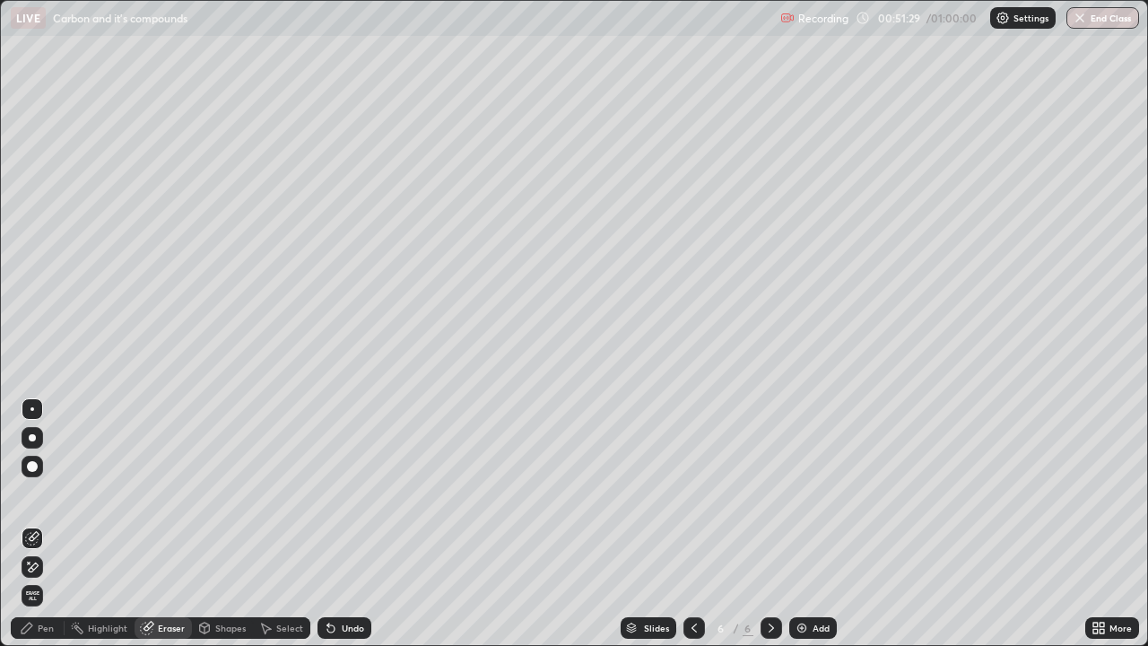
click at [35, 524] on icon at bounding box center [32, 567] width 14 height 15
click at [33, 524] on icon at bounding box center [32, 538] width 14 height 14
click at [37, 524] on div "Pen" at bounding box center [38, 628] width 54 height 22
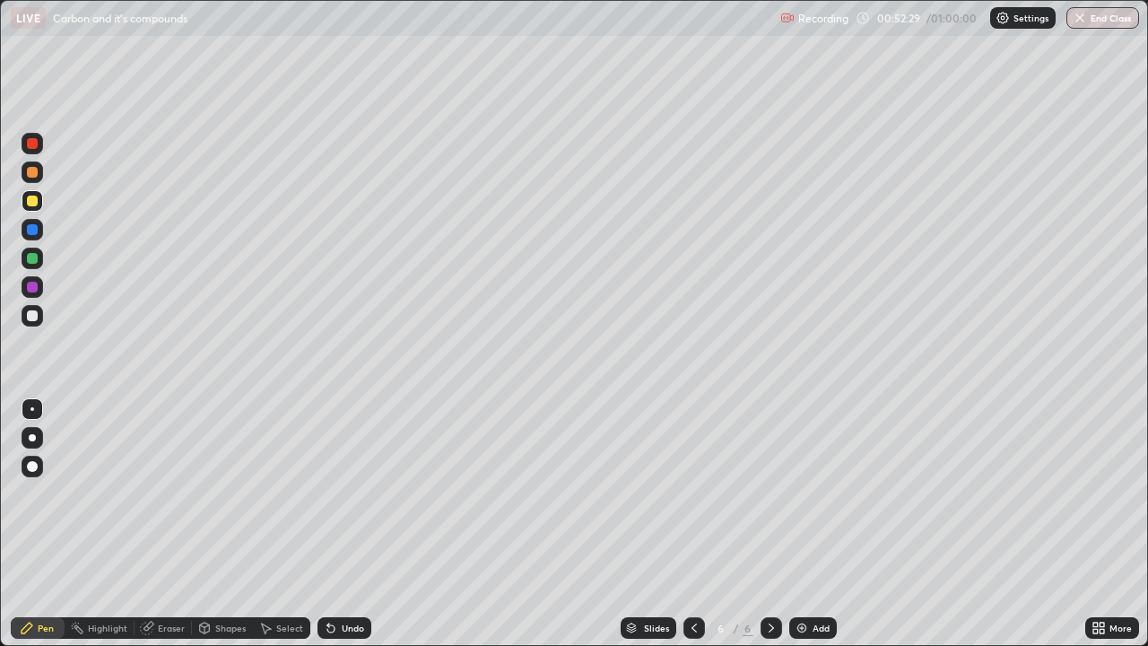
click at [345, 524] on div "Undo" at bounding box center [353, 627] width 22 height 9
click at [342, 524] on div "Undo" at bounding box center [353, 627] width 22 height 9
click at [344, 524] on div "Undo" at bounding box center [353, 627] width 22 height 9
click at [344, 524] on div "Undo" at bounding box center [345, 628] width 54 height 22
click at [342, 524] on div "Undo" at bounding box center [353, 627] width 22 height 9
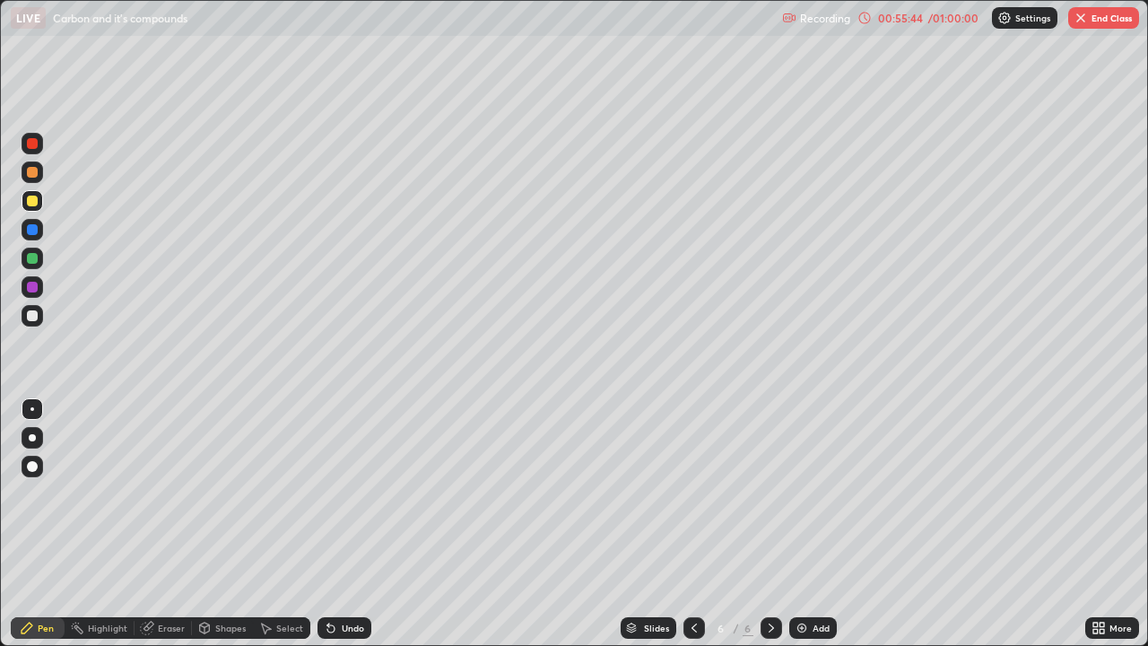
click at [331, 524] on icon at bounding box center [331, 628] width 14 height 14
click at [356, 524] on div "Undo" at bounding box center [353, 627] width 22 height 9
click at [335, 524] on div "Undo" at bounding box center [345, 628] width 54 height 22
click at [329, 524] on icon at bounding box center [330, 628] width 7 height 7
click at [342, 524] on div "Undo" at bounding box center [353, 627] width 22 height 9
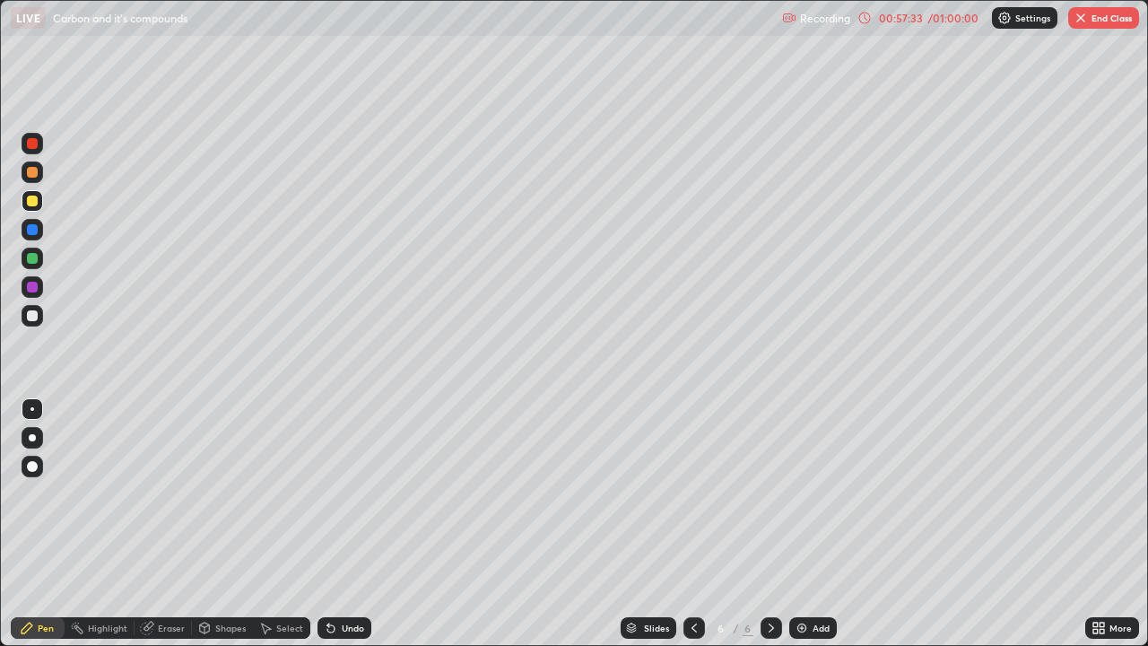
click at [344, 524] on div "Undo" at bounding box center [353, 627] width 22 height 9
click at [361, 524] on div "Undo" at bounding box center [353, 627] width 22 height 9
click at [363, 524] on div "Undo" at bounding box center [345, 628] width 54 height 22
click at [352, 524] on div "Undo" at bounding box center [345, 628] width 54 height 22
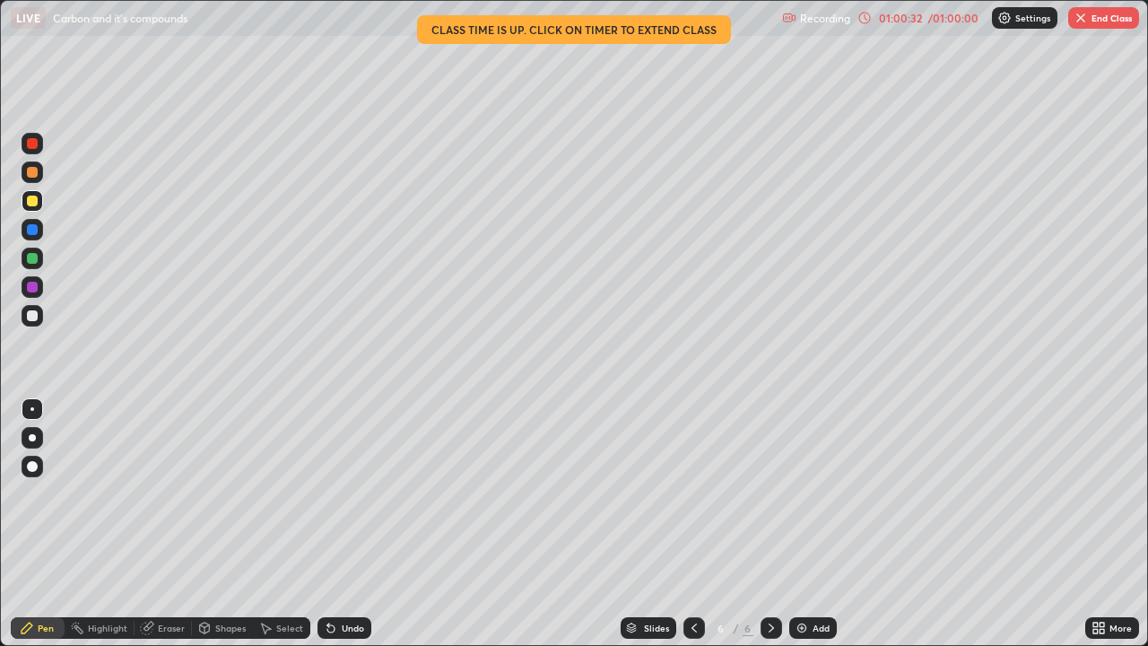
click at [347, 524] on div "Undo" at bounding box center [353, 627] width 22 height 9
click at [344, 524] on div "Undo" at bounding box center [345, 628] width 54 height 22
click at [345, 524] on div "Undo" at bounding box center [345, 628] width 54 height 22
click at [1083, 23] on img "button" at bounding box center [1081, 18] width 14 height 14
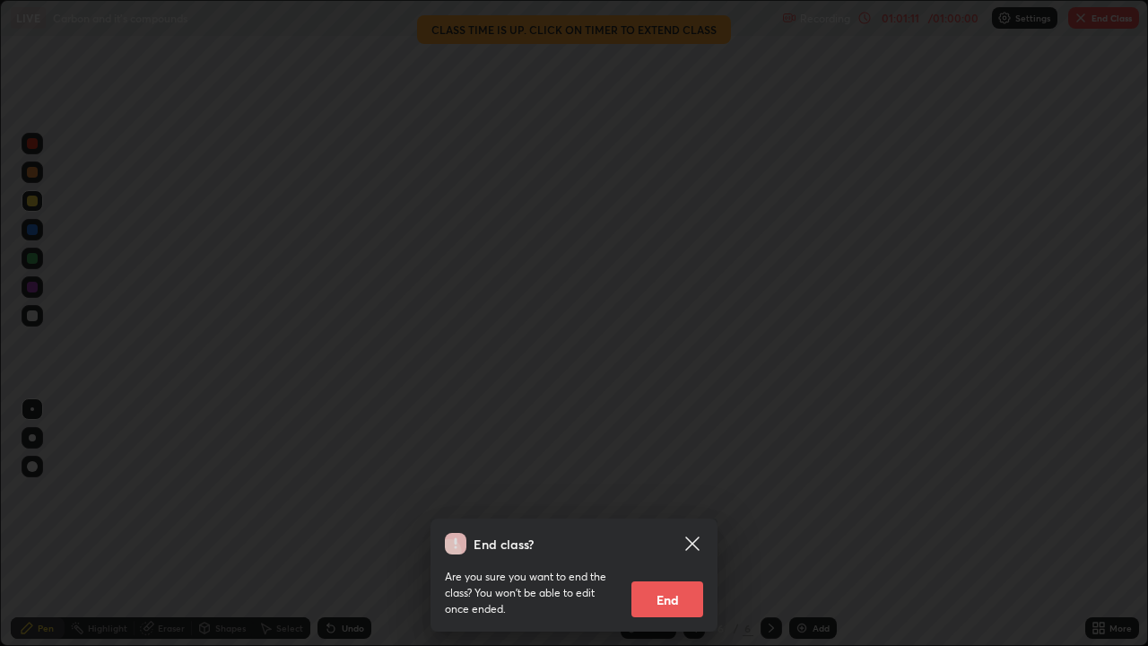
click at [674, 524] on button "End" at bounding box center [667, 599] width 72 height 36
